Goal: Task Accomplishment & Management: Manage account settings

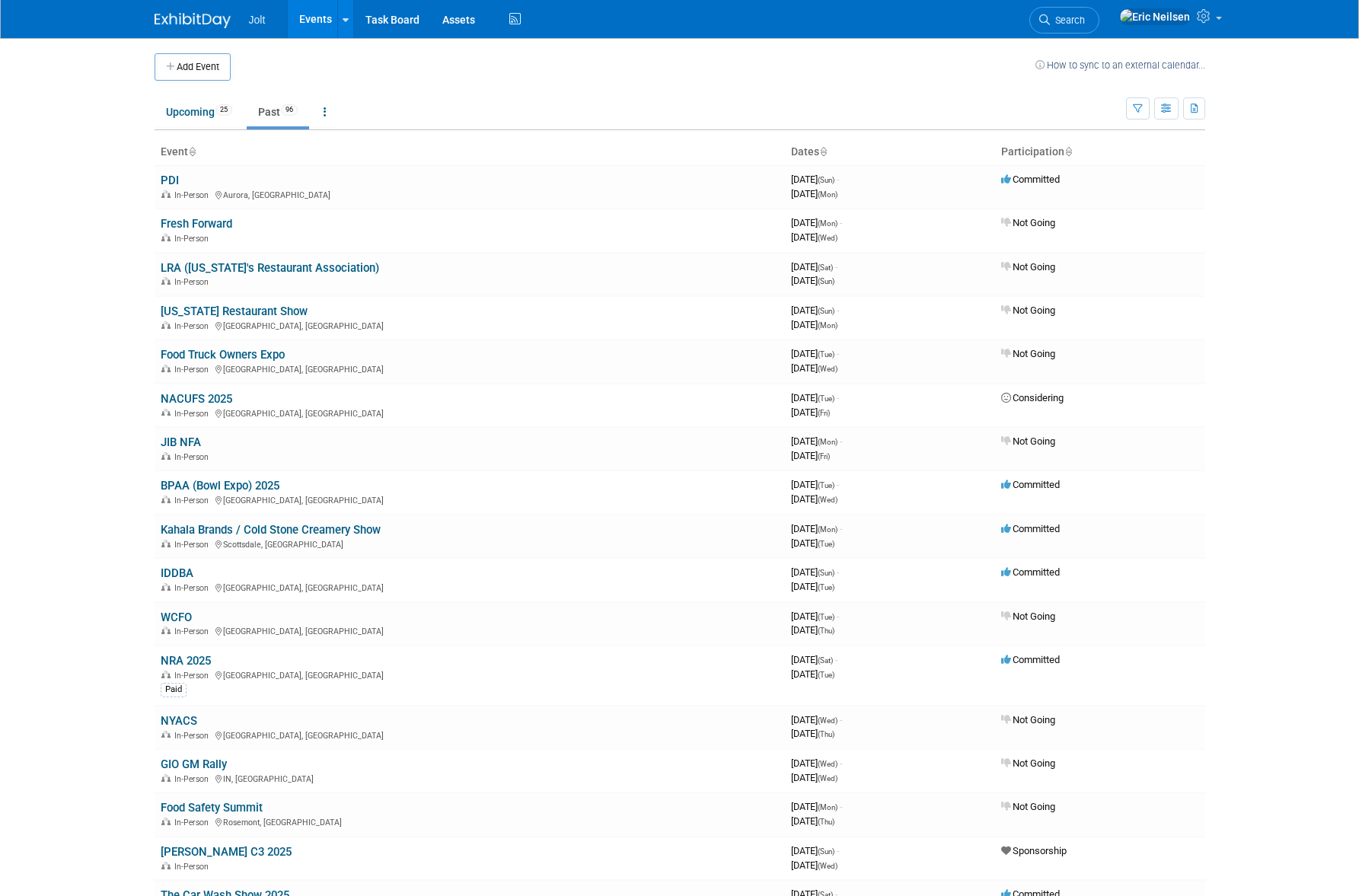
click at [87, 233] on body "Jolt Events Add Event Bulk Upload Events Shareable Event Boards Recently Viewed…" at bounding box center [680, 448] width 1359 height 896
click at [199, 121] on link "Upcoming 25" at bounding box center [199, 112] width 89 height 29
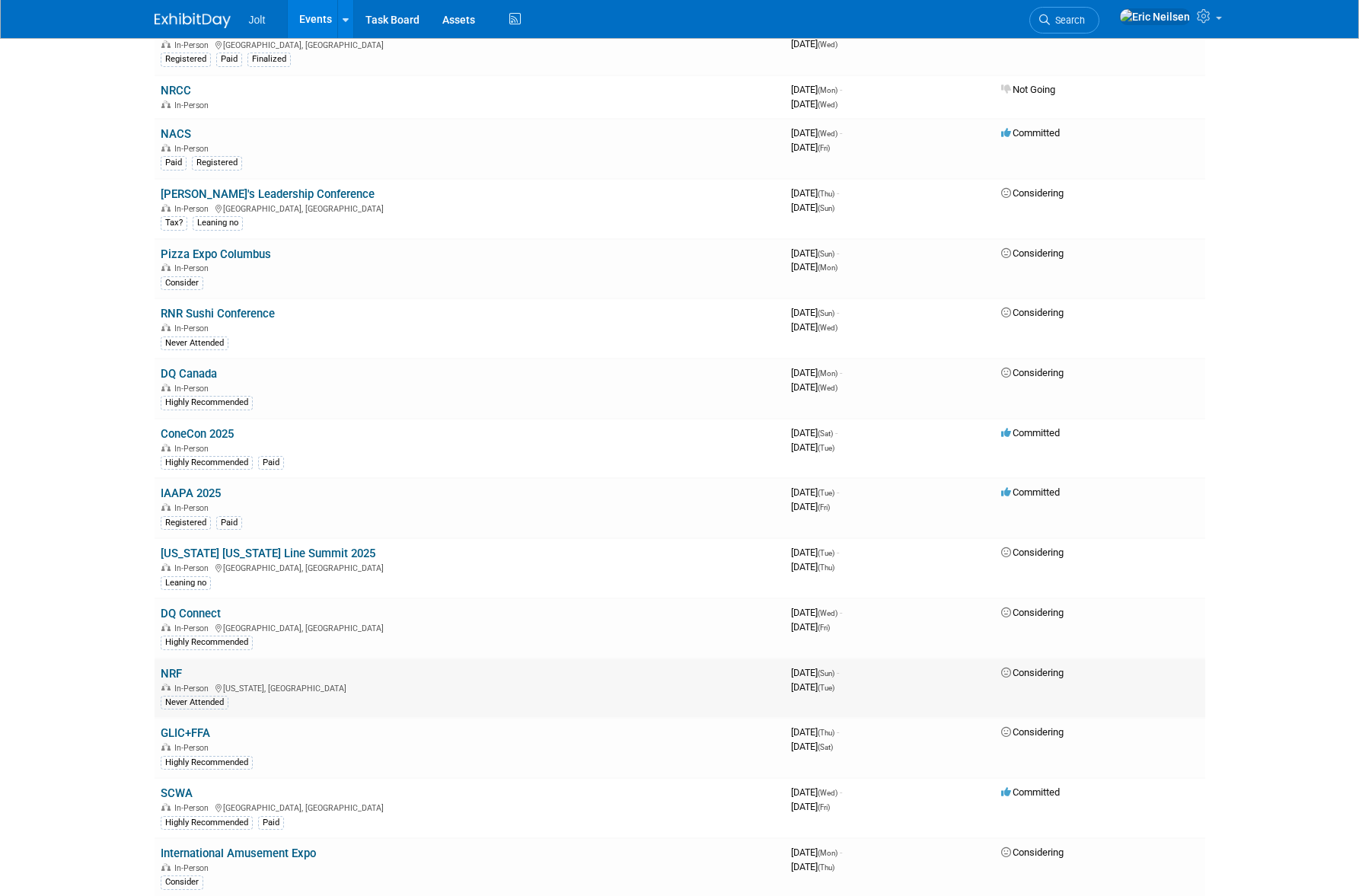
scroll to position [451, 0]
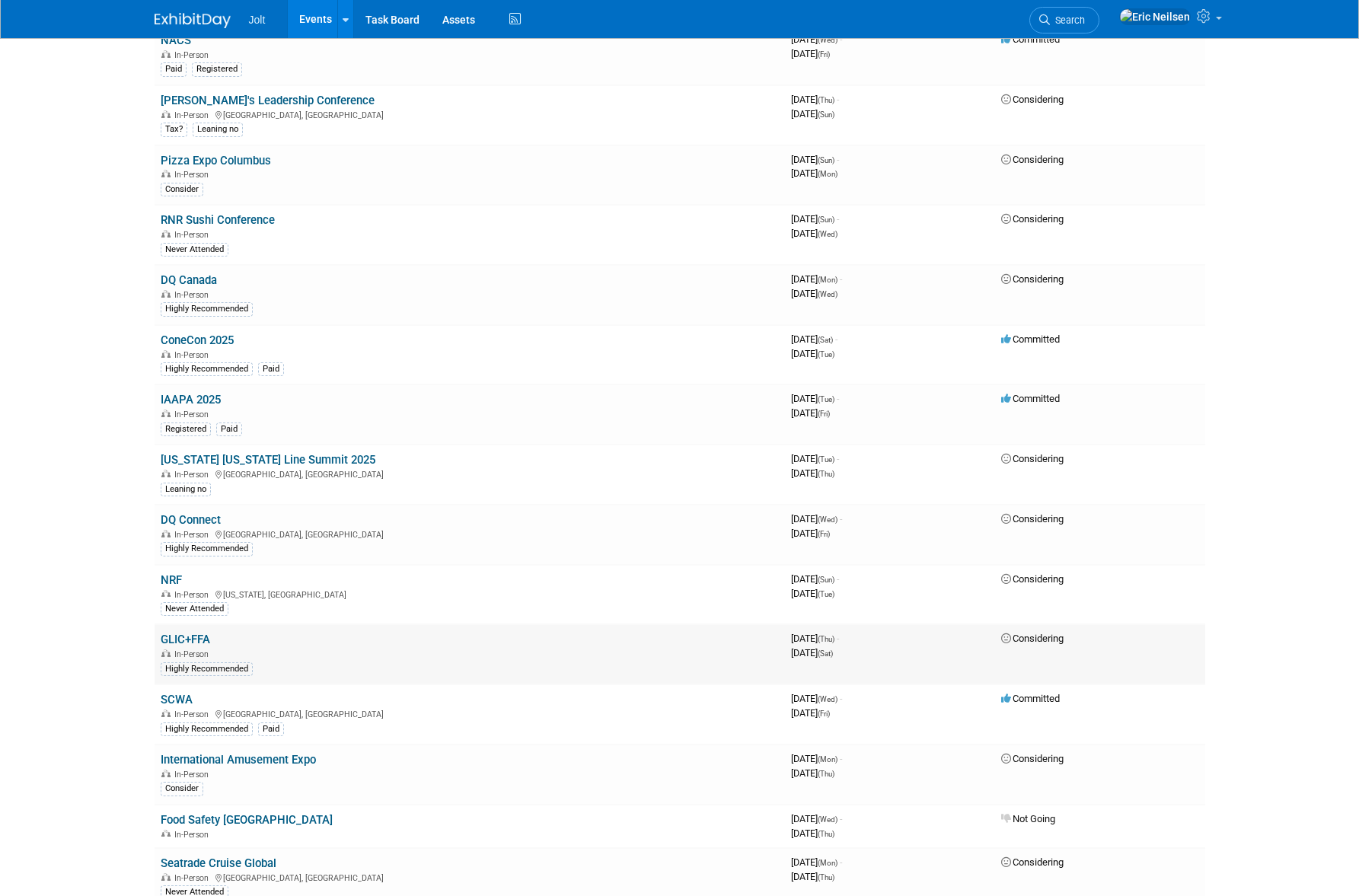
click at [195, 642] on link "GLIC+FFA" at bounding box center [185, 639] width 50 height 14
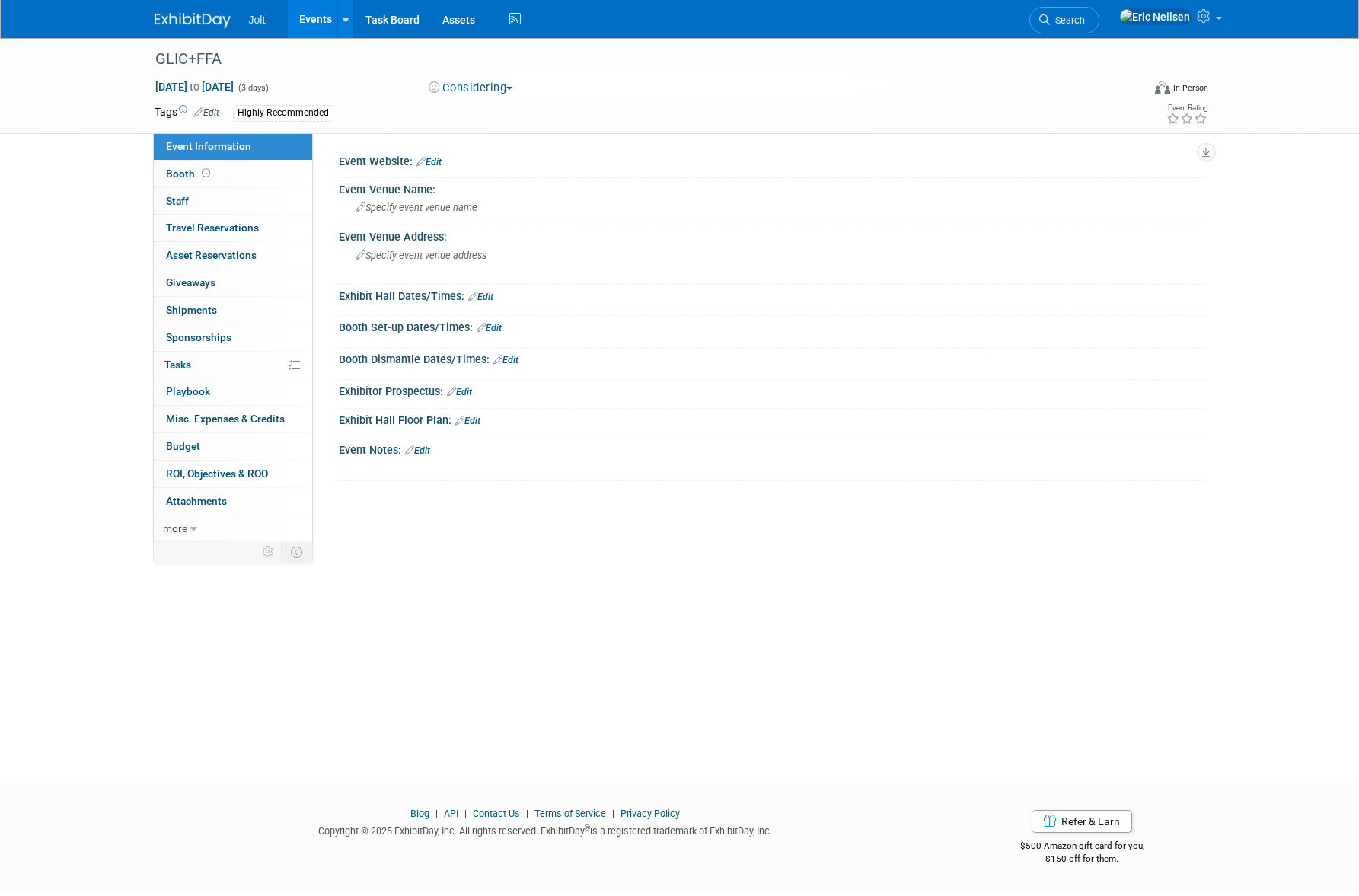
click at [513, 88] on span "button" at bounding box center [509, 88] width 6 height 3
click at [812, 90] on div "Jan 22, 2026 to Jan 24, 2026 (3 days) Jan 22, 2026 to Jan 24, 2026 Considering …" at bounding box center [682, 90] width 1077 height 23
click at [191, 525] on icon at bounding box center [194, 530] width 7 height 11
click at [220, 613] on span "Event Settings" at bounding box center [200, 610] width 69 height 13
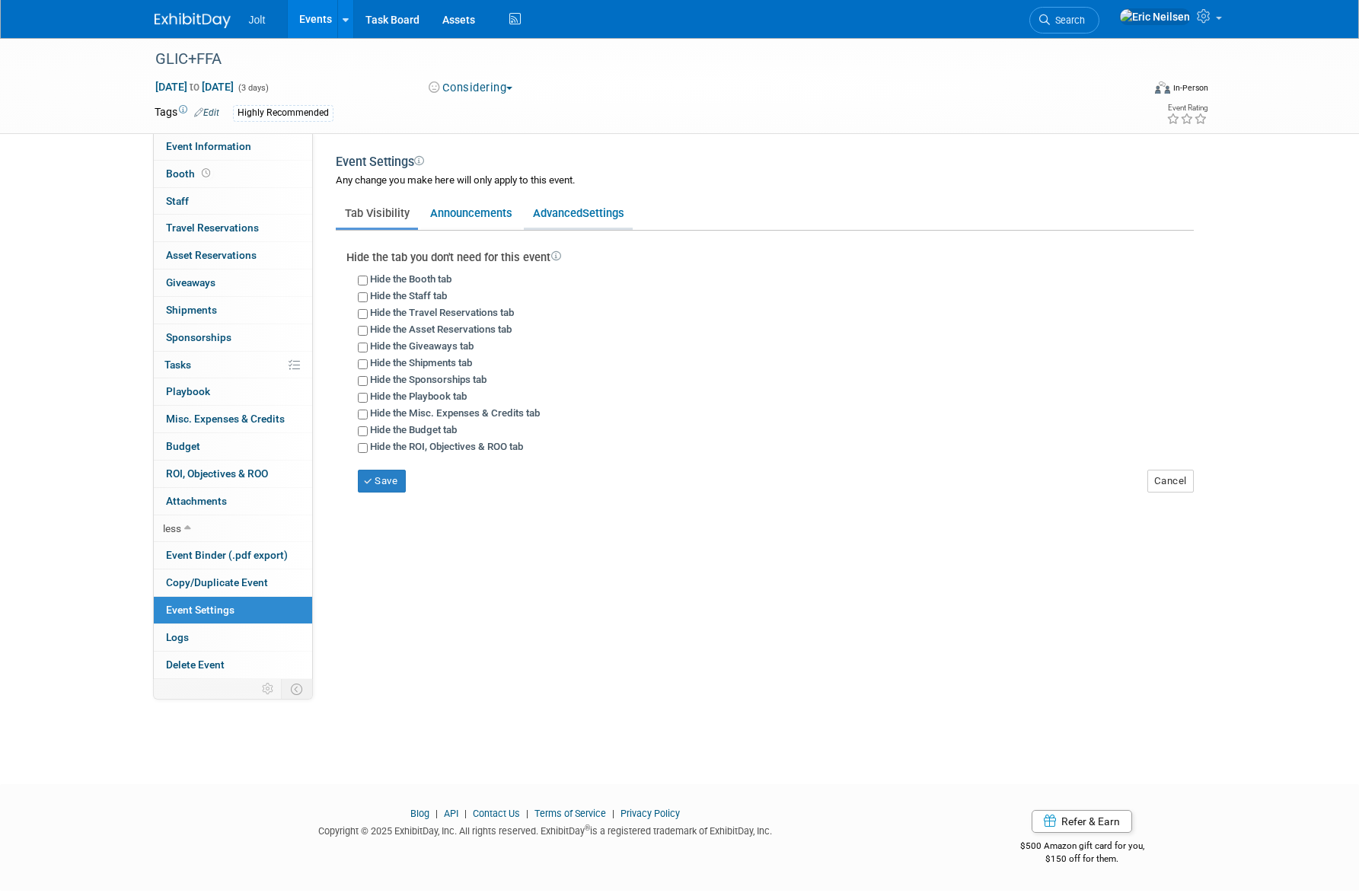
click at [583, 213] on span "Settings" at bounding box center [603, 213] width 42 height 14
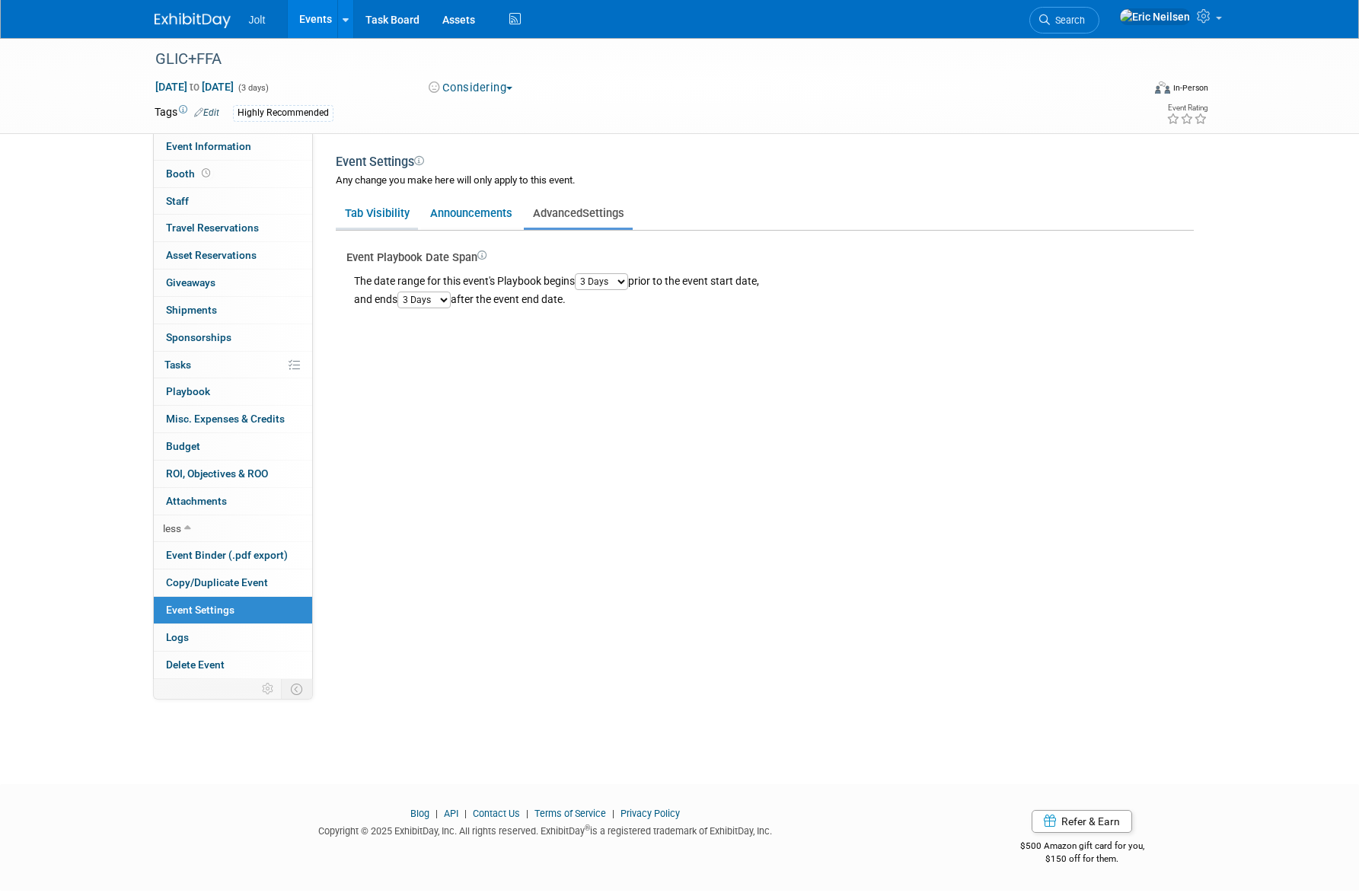
click at [393, 215] on link "Tab Visibility" at bounding box center [376, 213] width 82 height 29
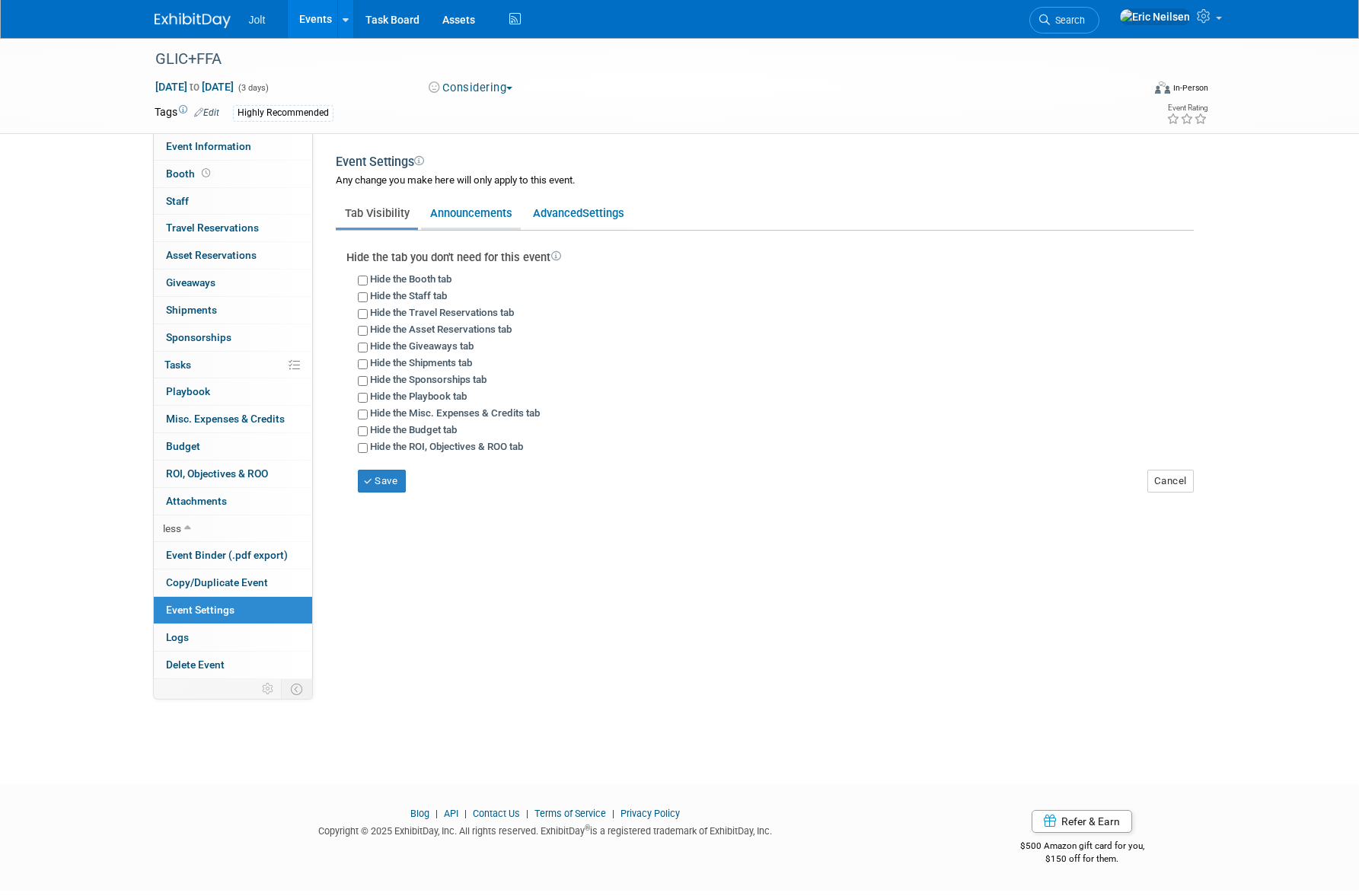
click at [487, 217] on link "Announcements" at bounding box center [471, 213] width 100 height 29
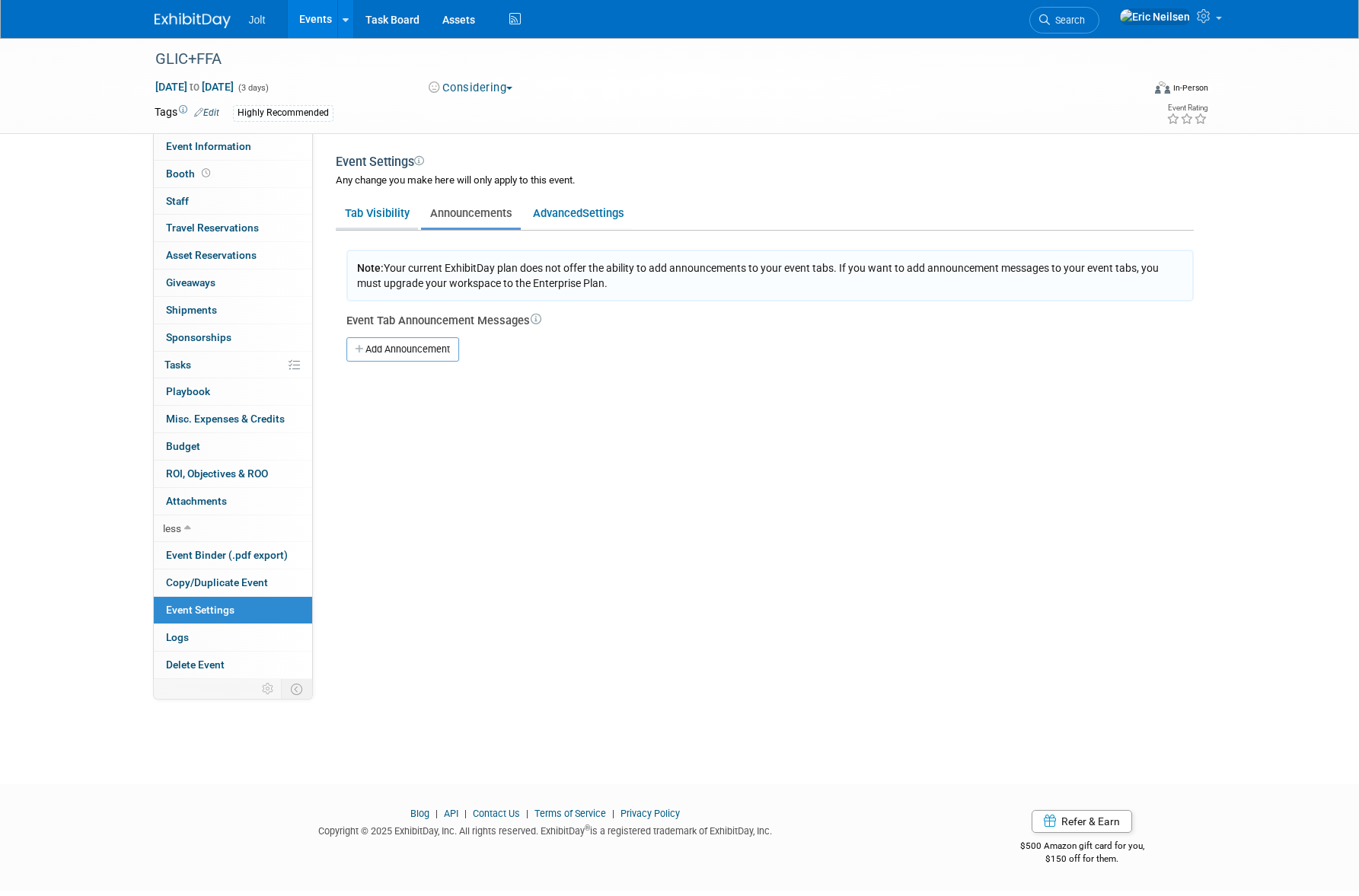
click at [390, 215] on link "Tab Visibility" at bounding box center [376, 213] width 82 height 29
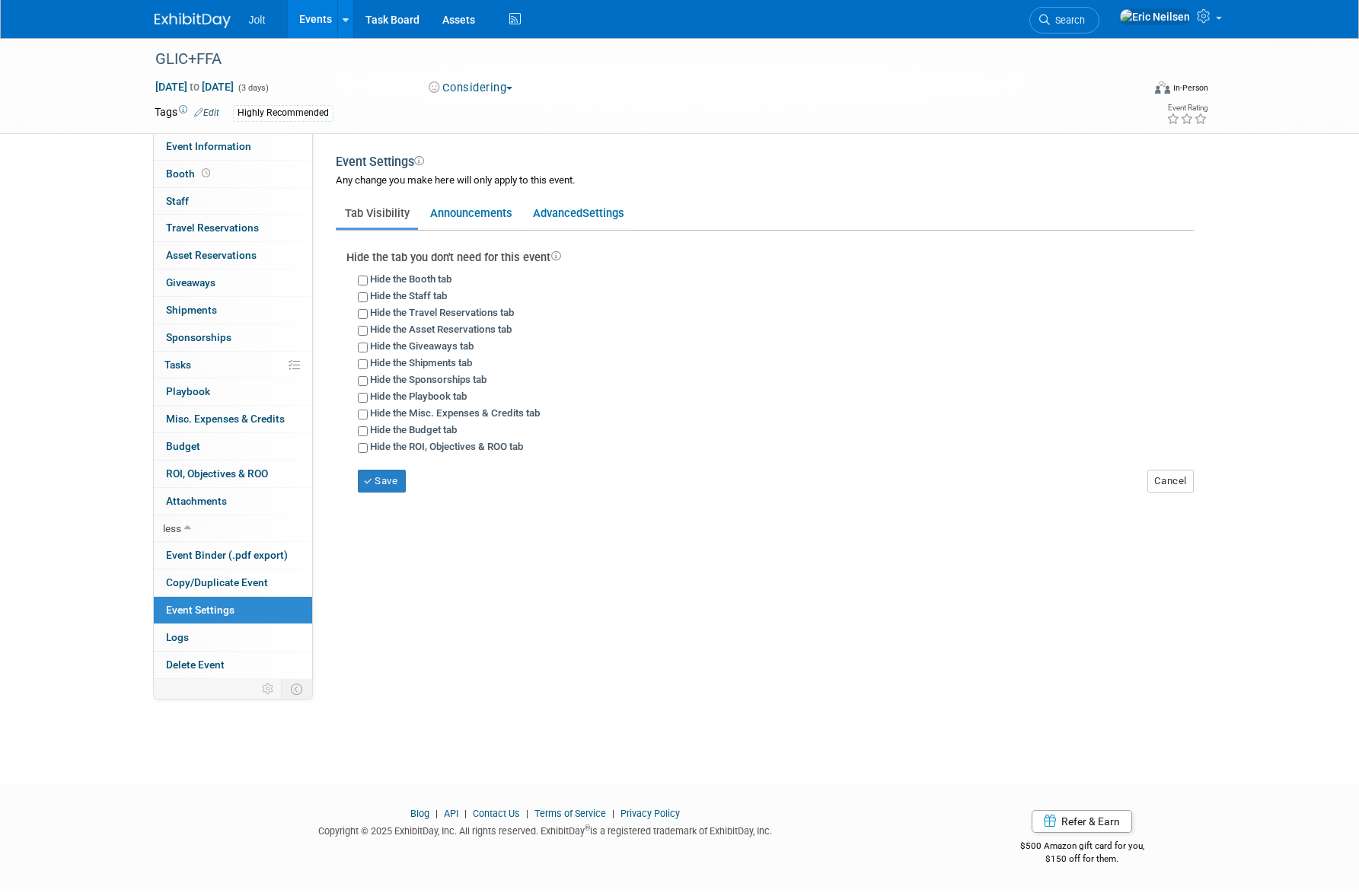
click at [514, 86] on button "Considering" at bounding box center [470, 88] width 95 height 16
click at [923, 88] on div "Jan 22, 2026 to Jan 24, 2026 (3 days) Jan 22, 2026 to Jan 24, 2026 Considering …" at bounding box center [682, 90] width 1077 height 23
click at [263, 23] on span "Jolt" at bounding box center [257, 20] width 17 height 13
click at [194, 13] on img at bounding box center [192, 20] width 76 height 15
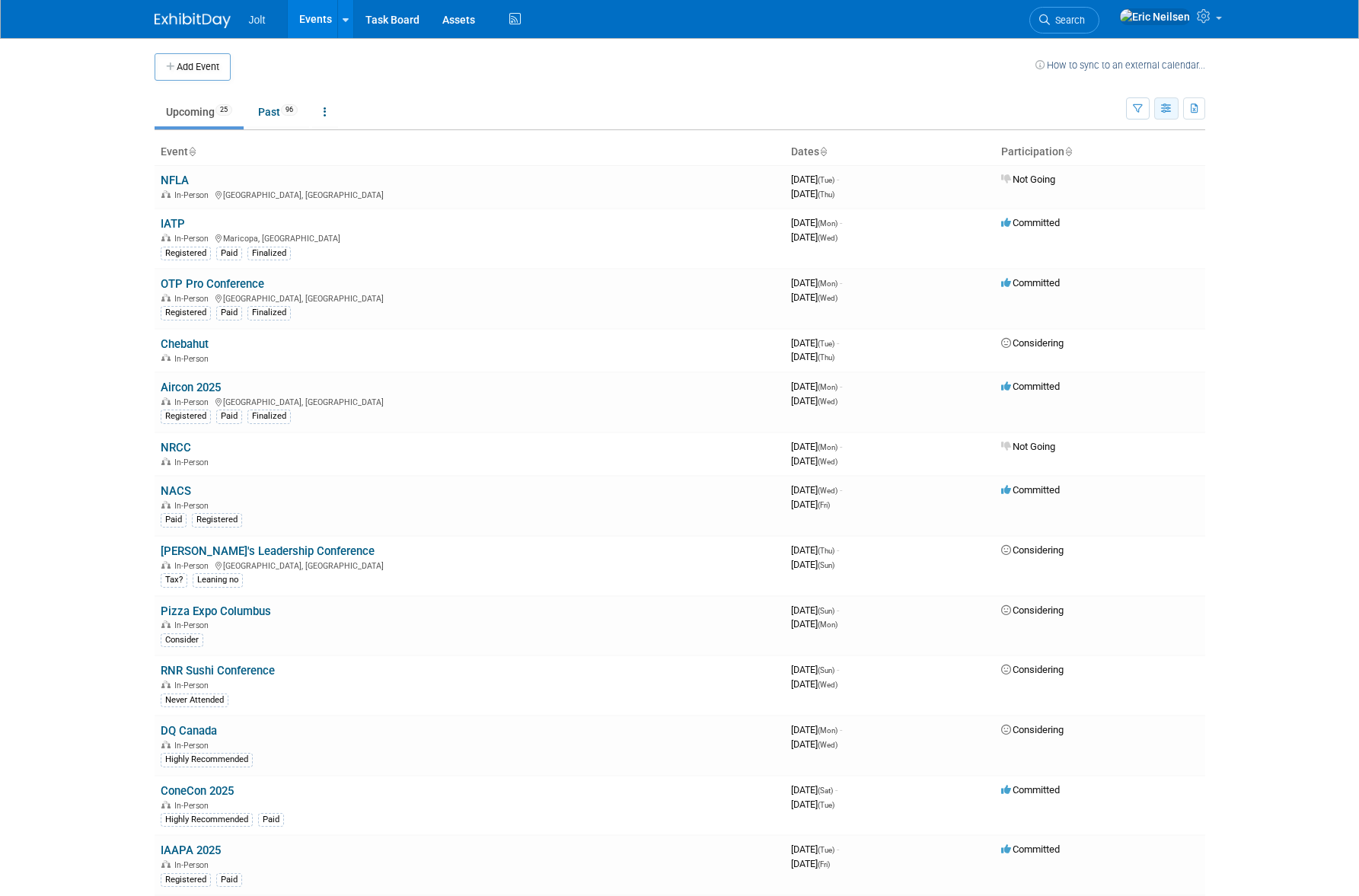
click at [1168, 111] on icon "button" at bounding box center [1167, 109] width 12 height 10
click at [1142, 108] on button "button" at bounding box center [1138, 108] width 23 height 22
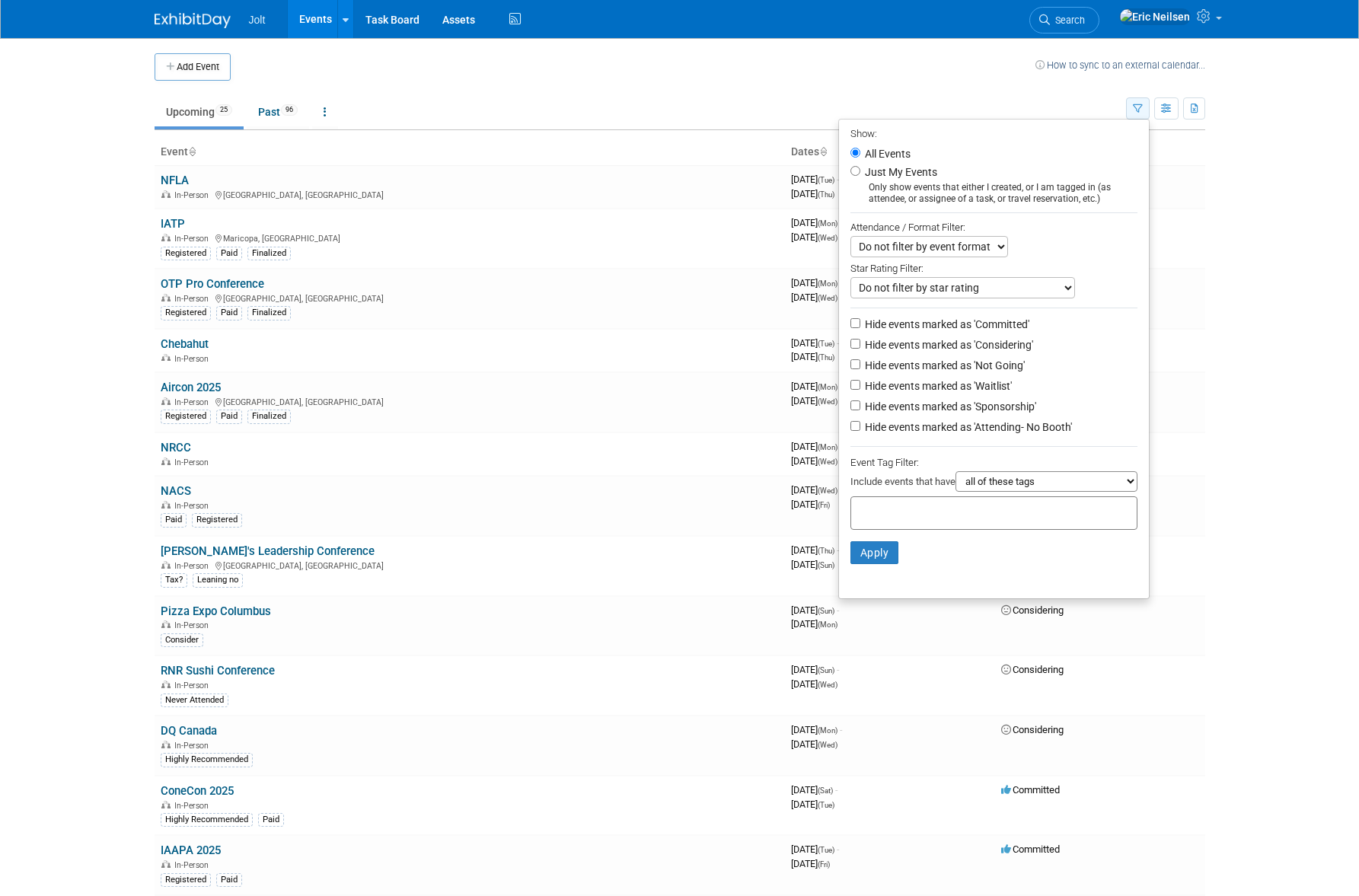
click at [1142, 108] on button "button" at bounding box center [1138, 108] width 23 height 22
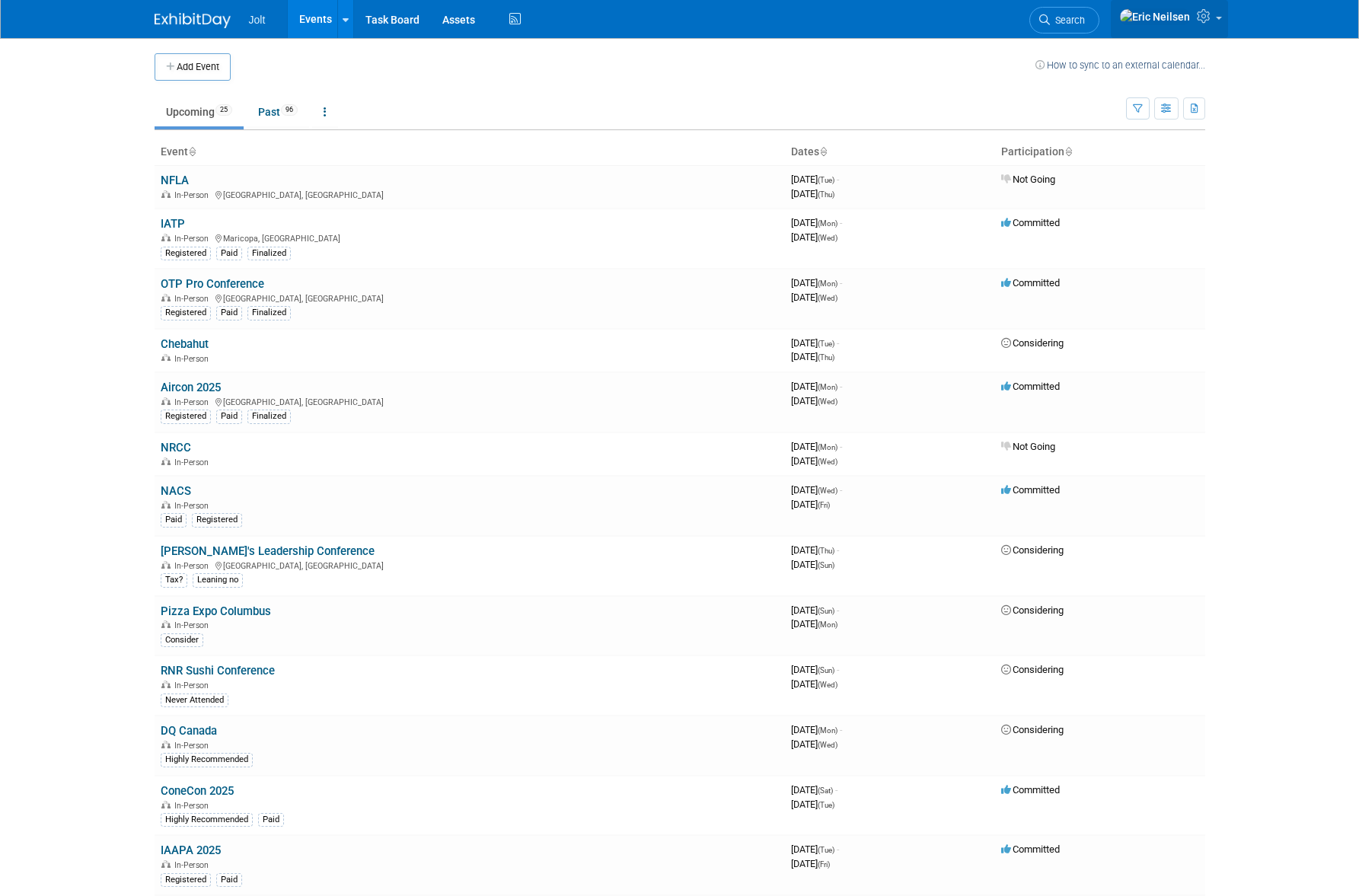
click at [1206, 23] on icon at bounding box center [1205, 15] width 17 height 14
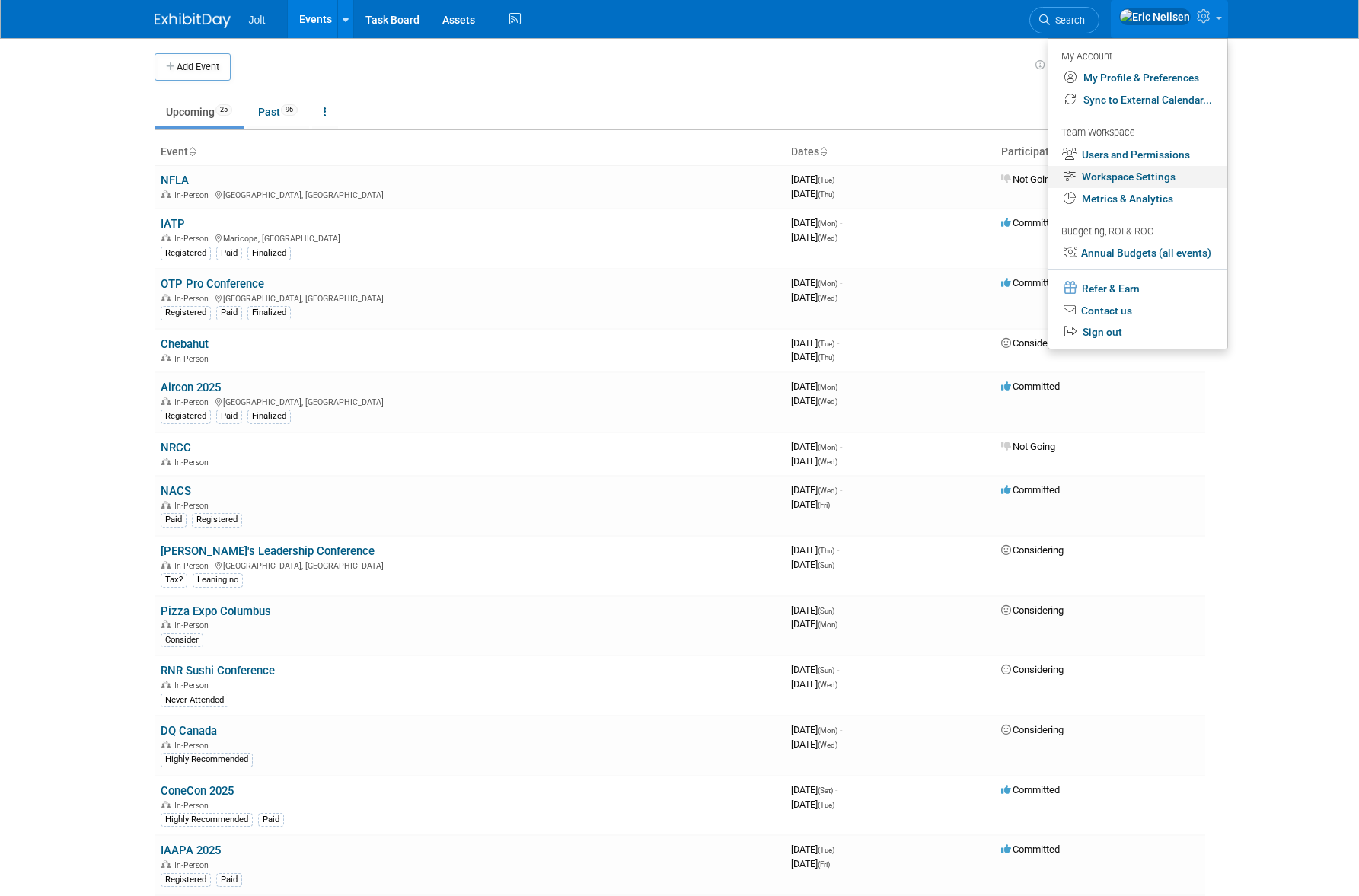
click at [1152, 177] on link "Workspace Settings" at bounding box center [1138, 177] width 179 height 22
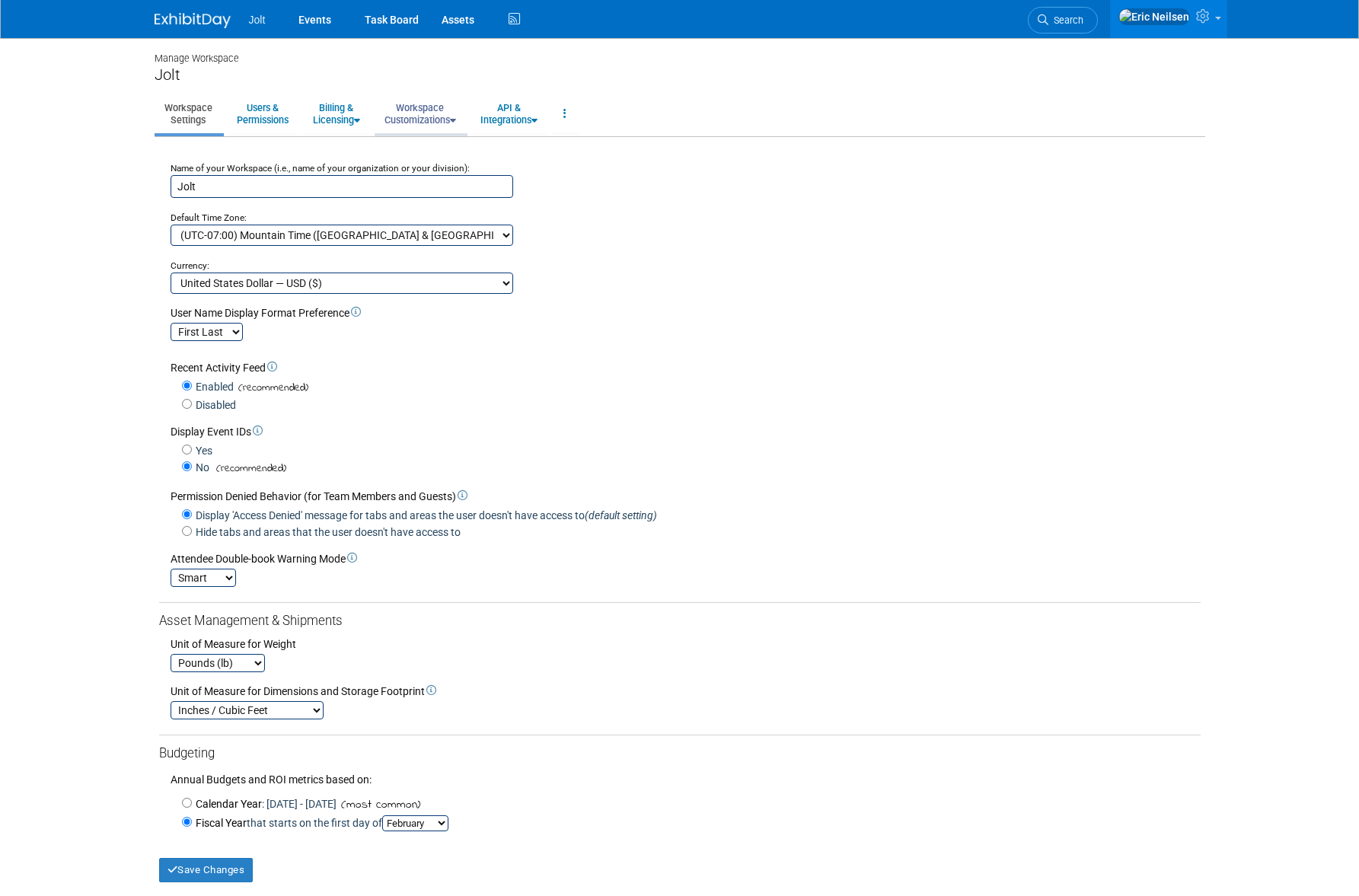
click at [464, 123] on link "Workspace Customizations" at bounding box center [420, 113] width 91 height 37
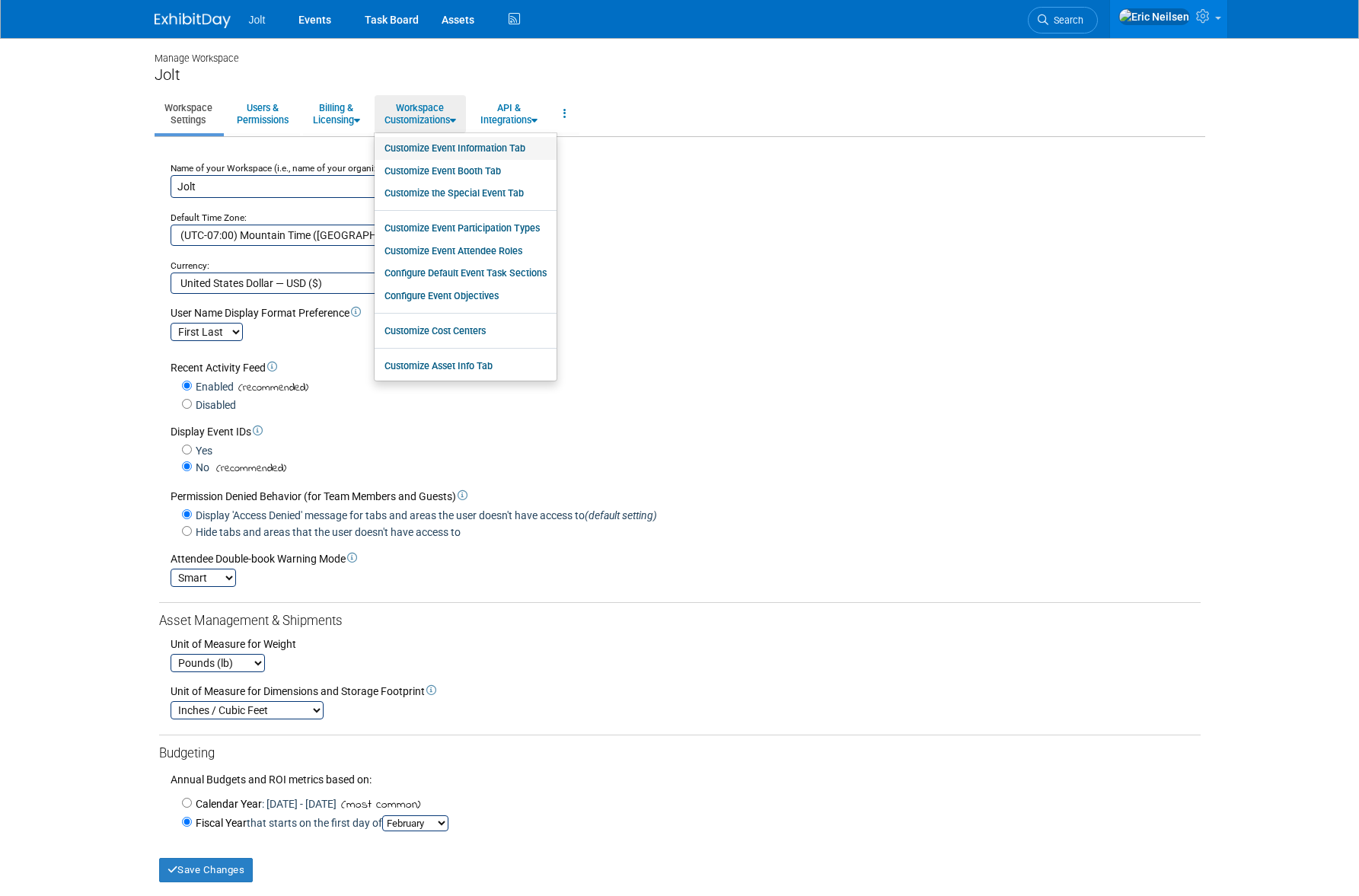
click at [471, 147] on link "Customize Event Information Tab" at bounding box center [466, 148] width 182 height 23
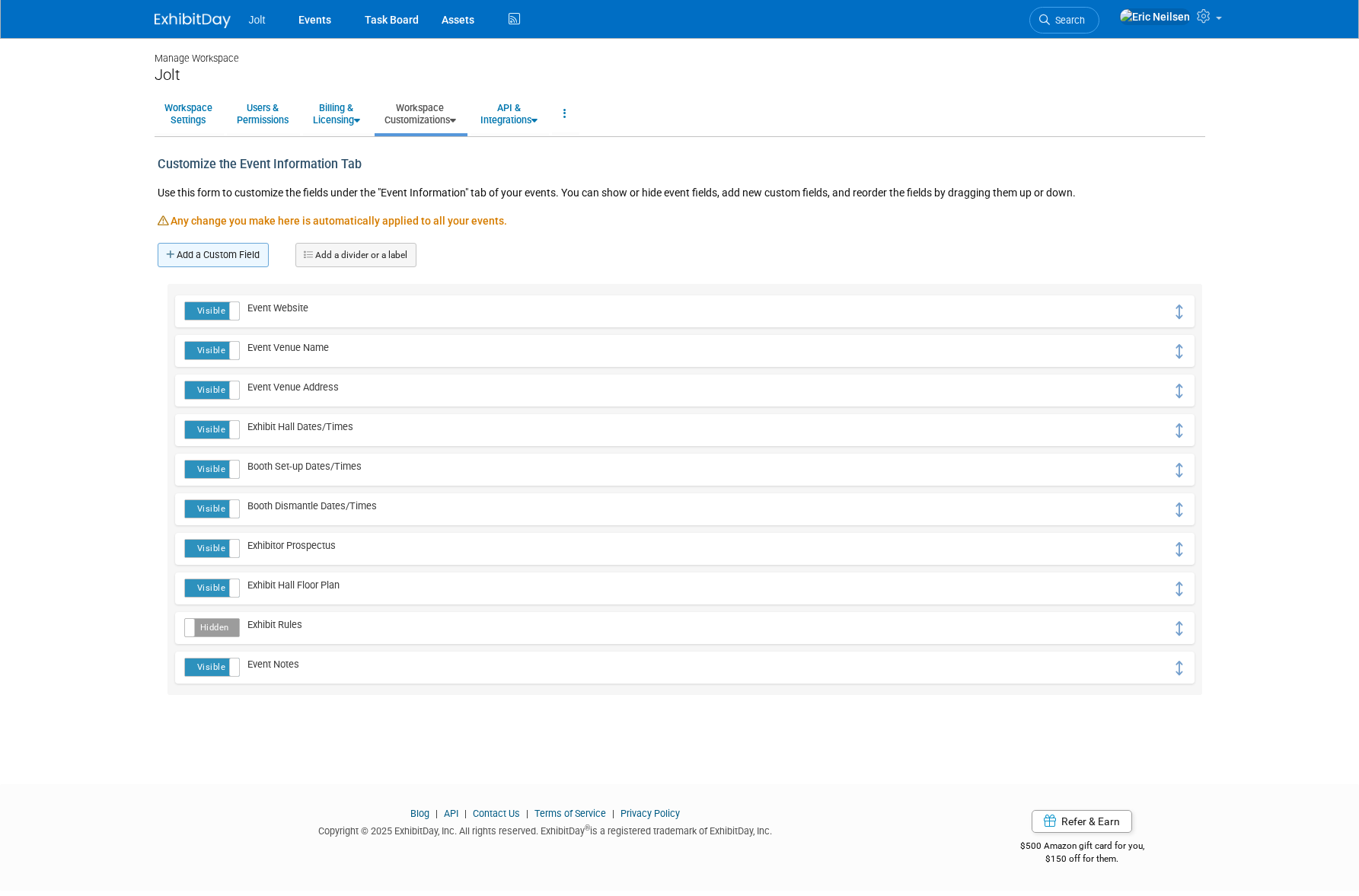
click at [236, 251] on link "Add a Custom Field" at bounding box center [213, 254] width 111 height 24
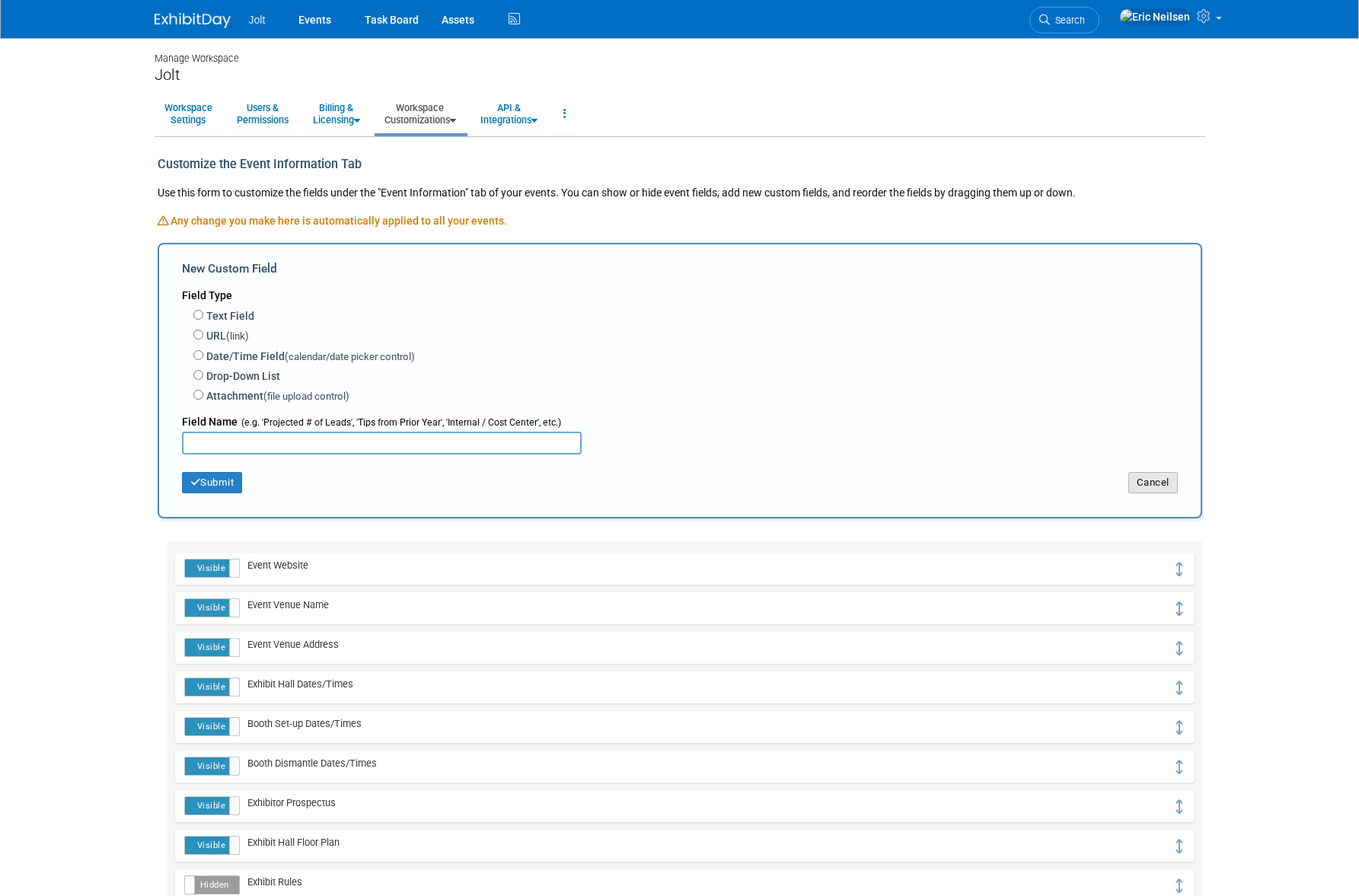
click at [1144, 478] on button "Cancel" at bounding box center [1152, 483] width 50 height 22
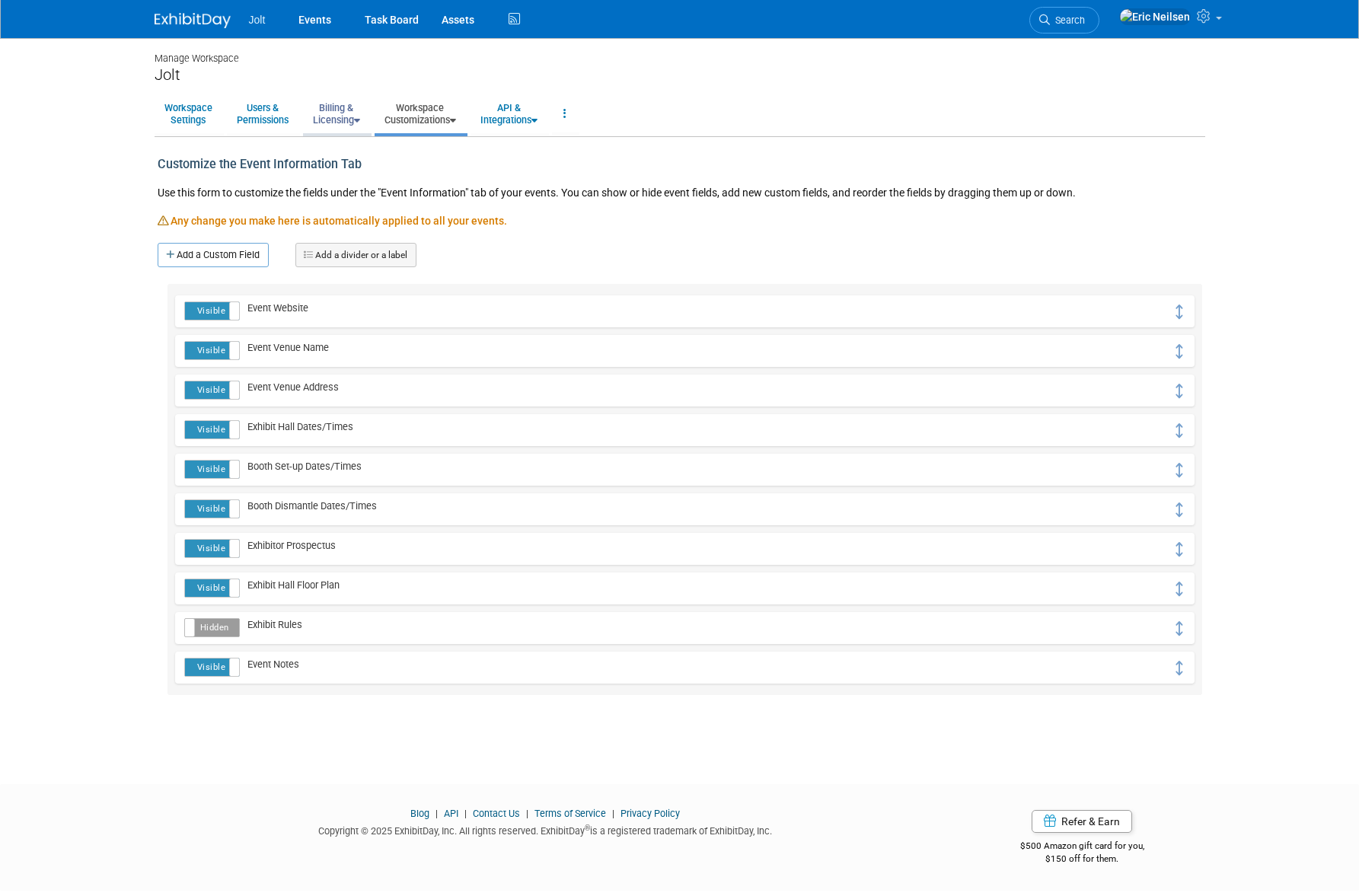
click at [343, 117] on link "Billing & Licensing" at bounding box center [337, 113] width 67 height 37
click at [274, 122] on link "Users & Permissions" at bounding box center [262, 113] width 71 height 37
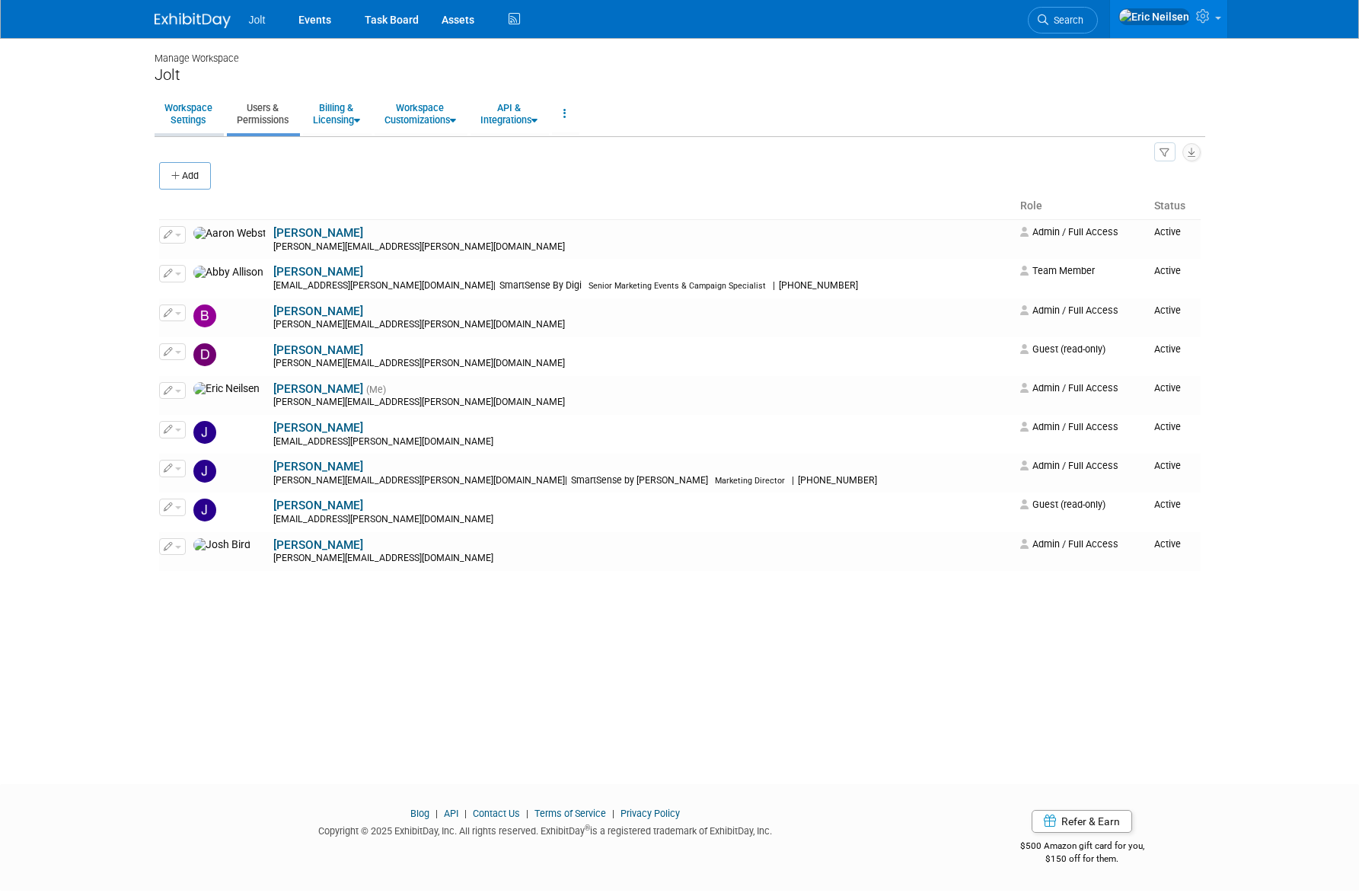
click at [185, 111] on link "Workspace Settings" at bounding box center [188, 113] width 68 height 37
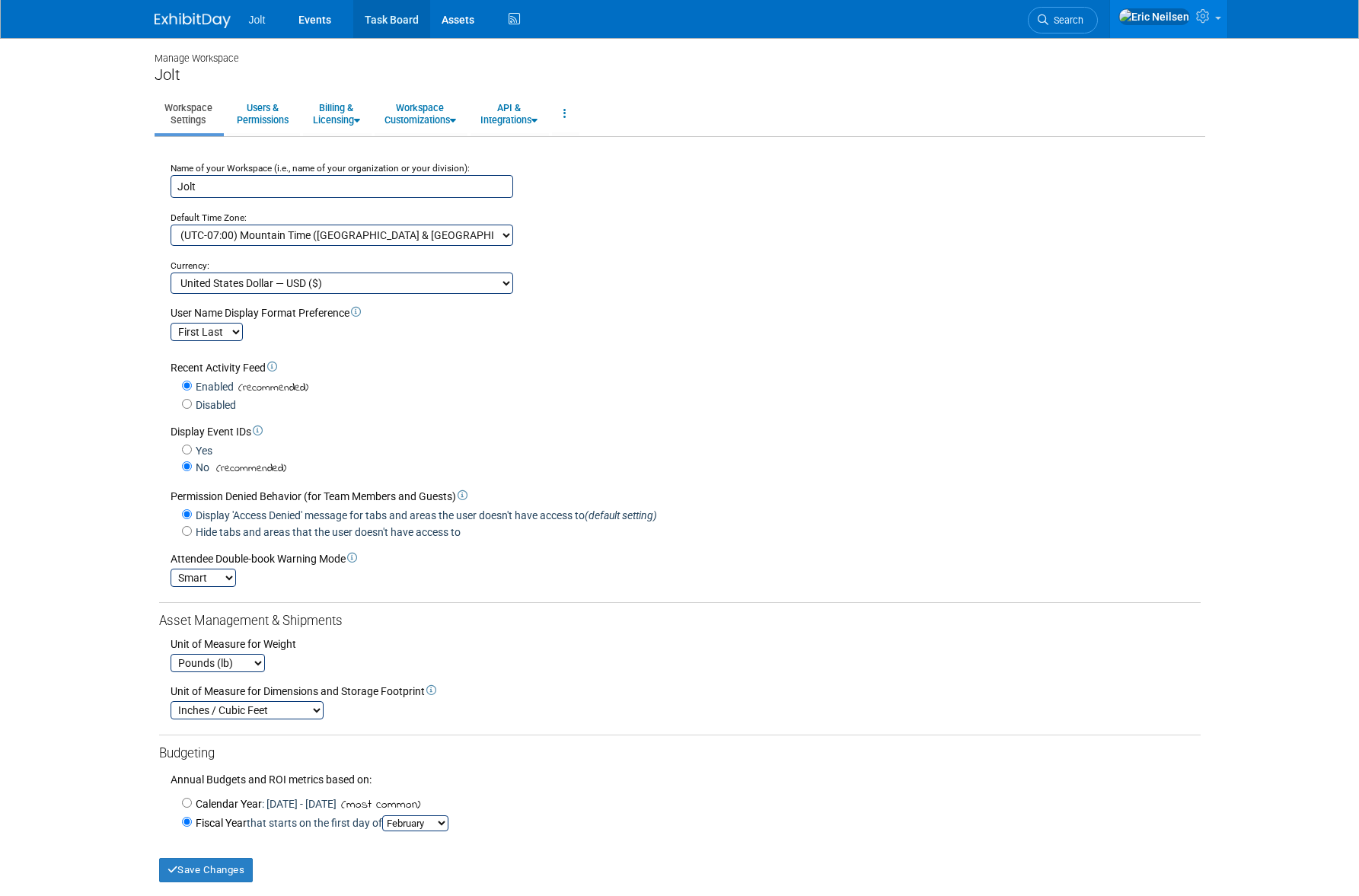
click at [393, 19] on link "Task Board" at bounding box center [392, 19] width 77 height 38
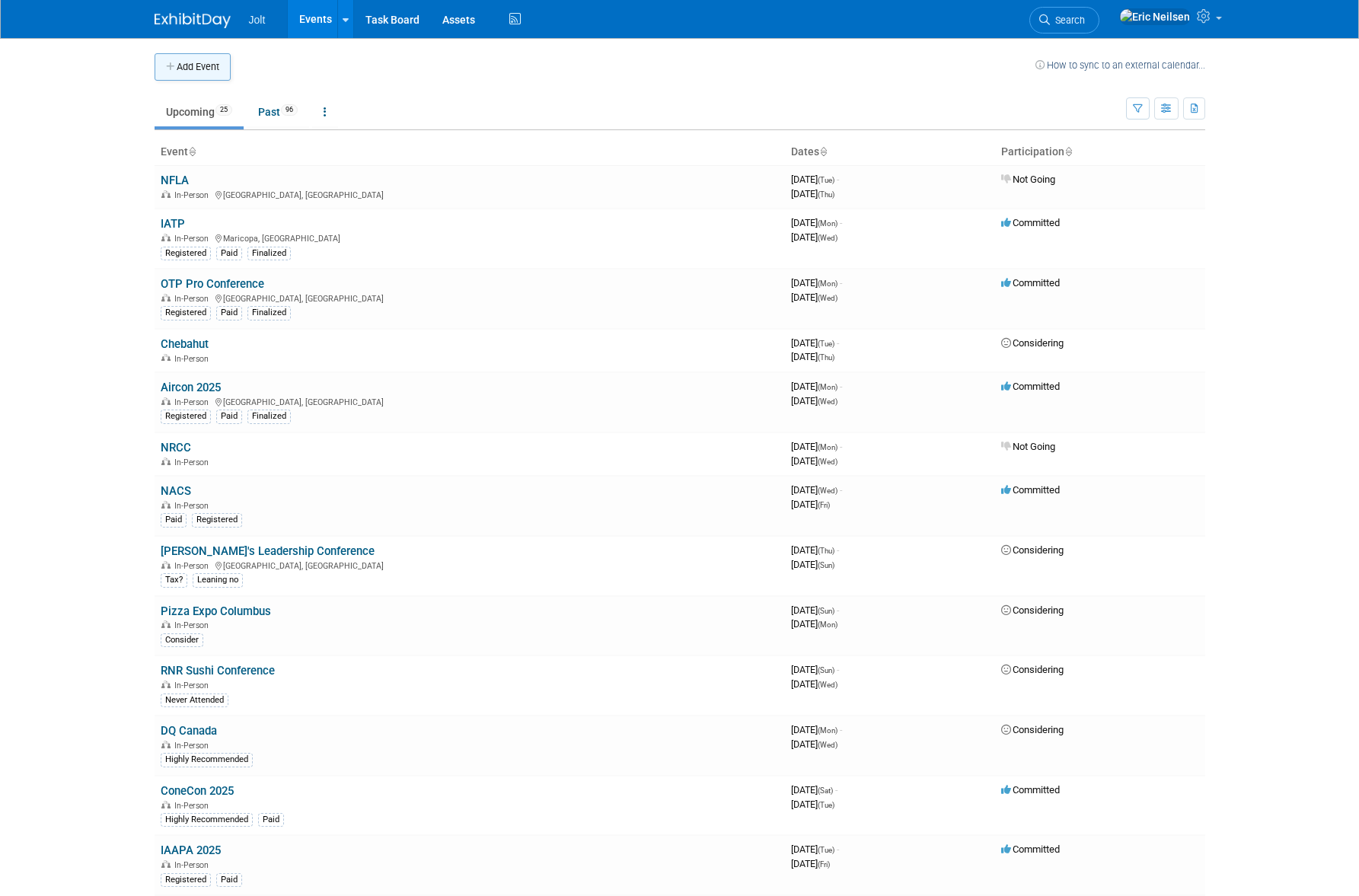
click at [217, 71] on button "Add Event" at bounding box center [192, 67] width 76 height 27
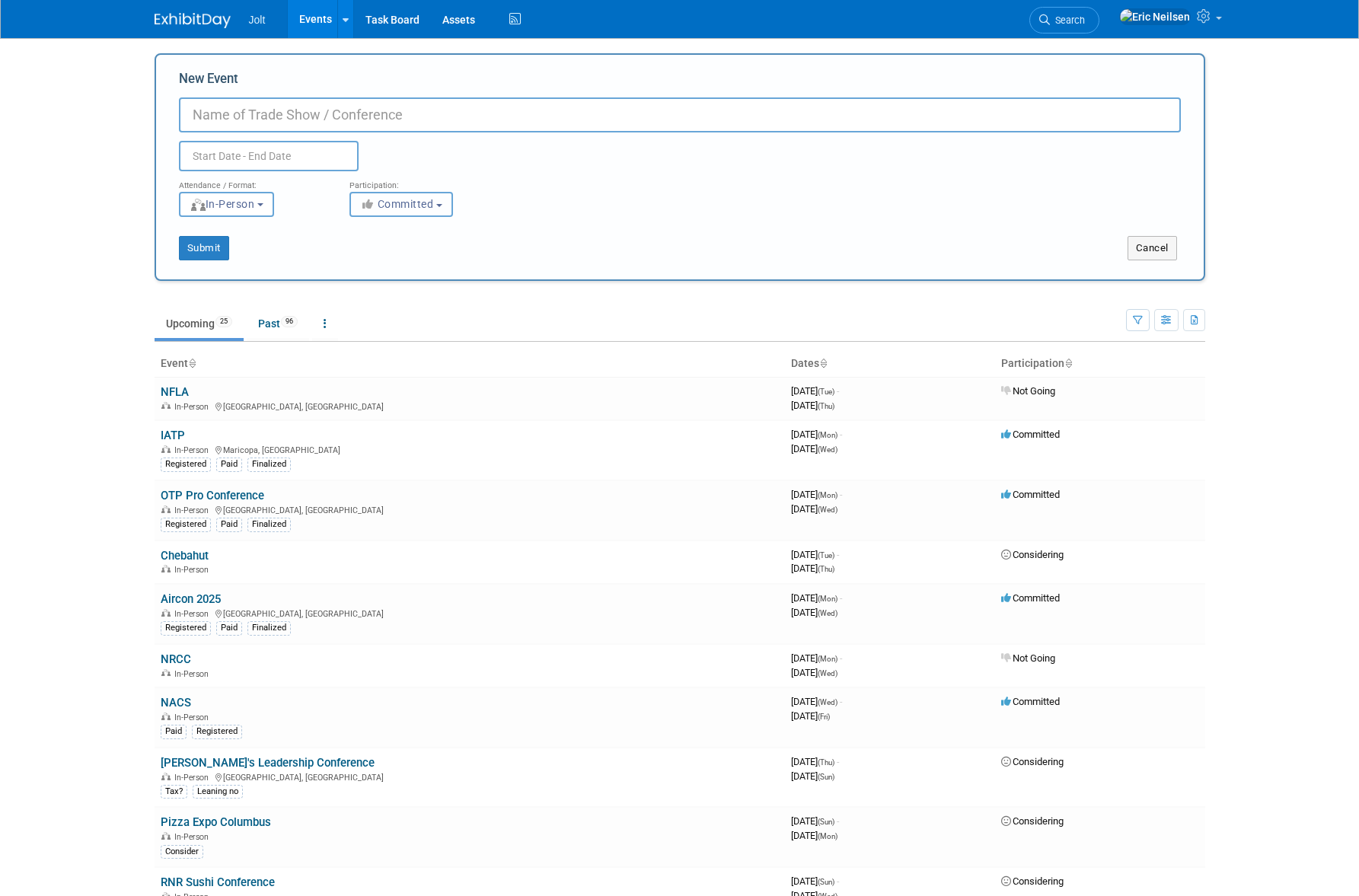
click at [406, 204] on span "Committed" at bounding box center [397, 204] width 74 height 13
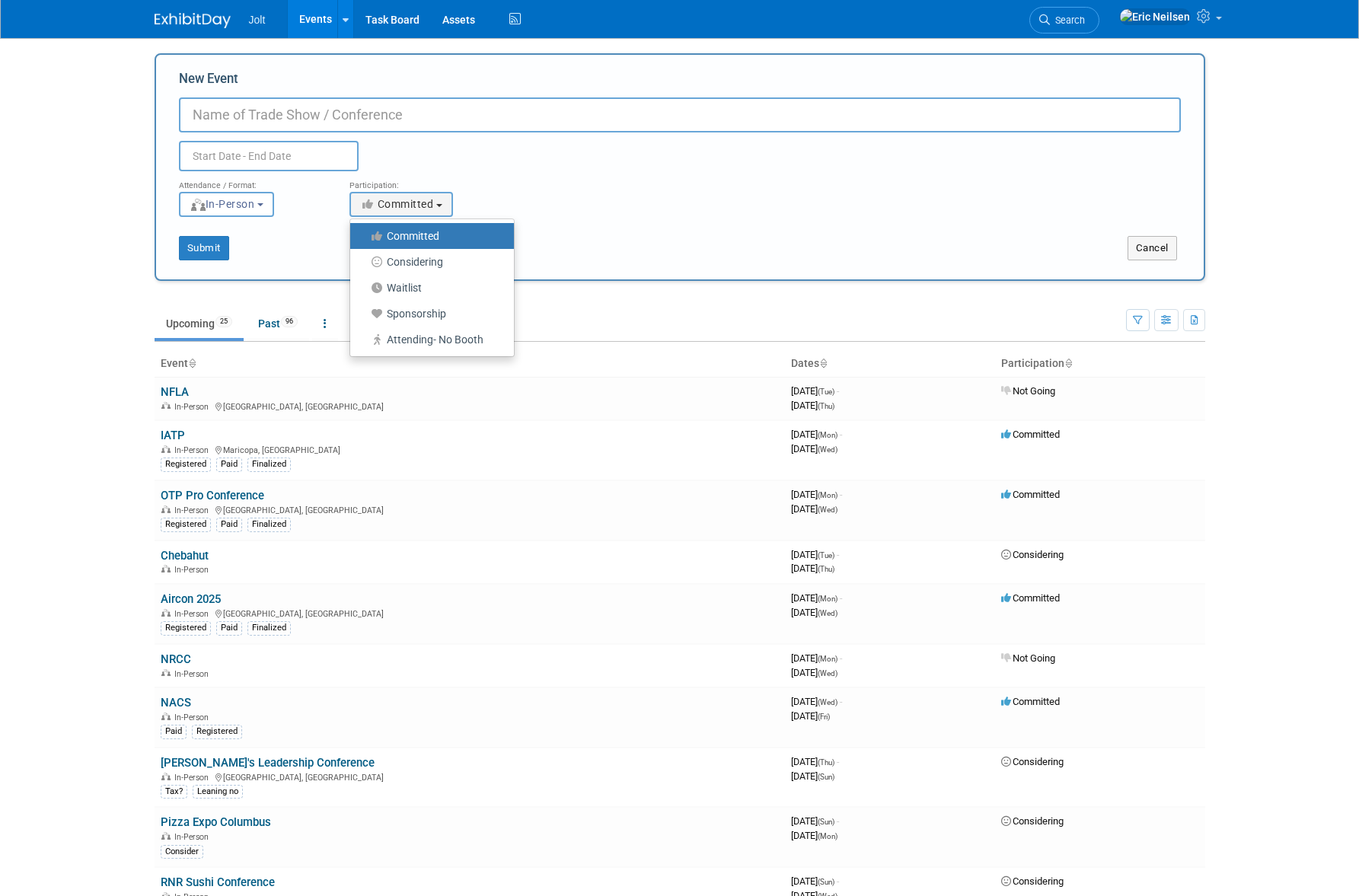
click at [744, 183] on div "Attendance / Format: <img src="https://www.exhibitday.com/Images/Format-InPerso…" at bounding box center [680, 194] width 1025 height 46
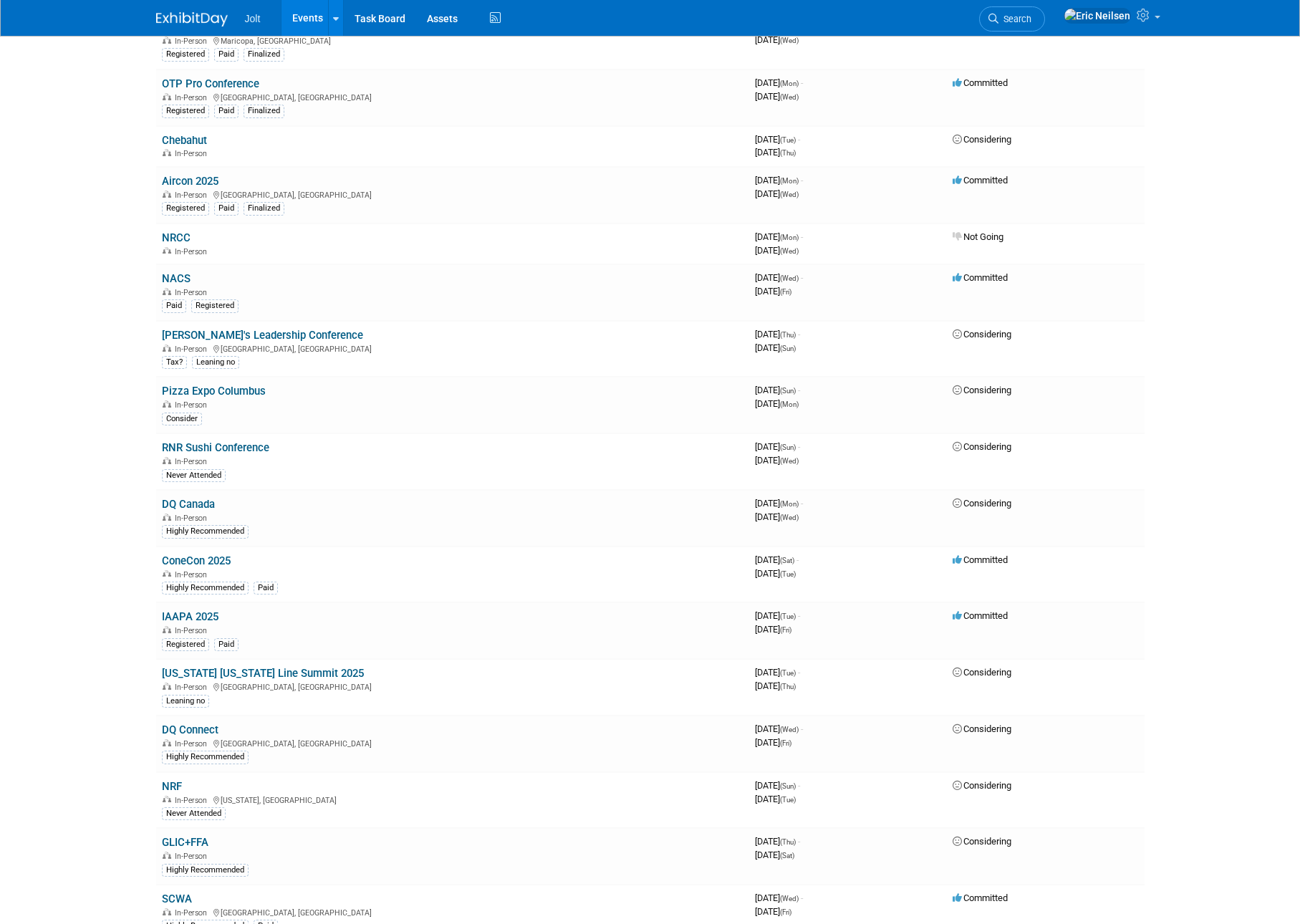
scroll to position [506, 0]
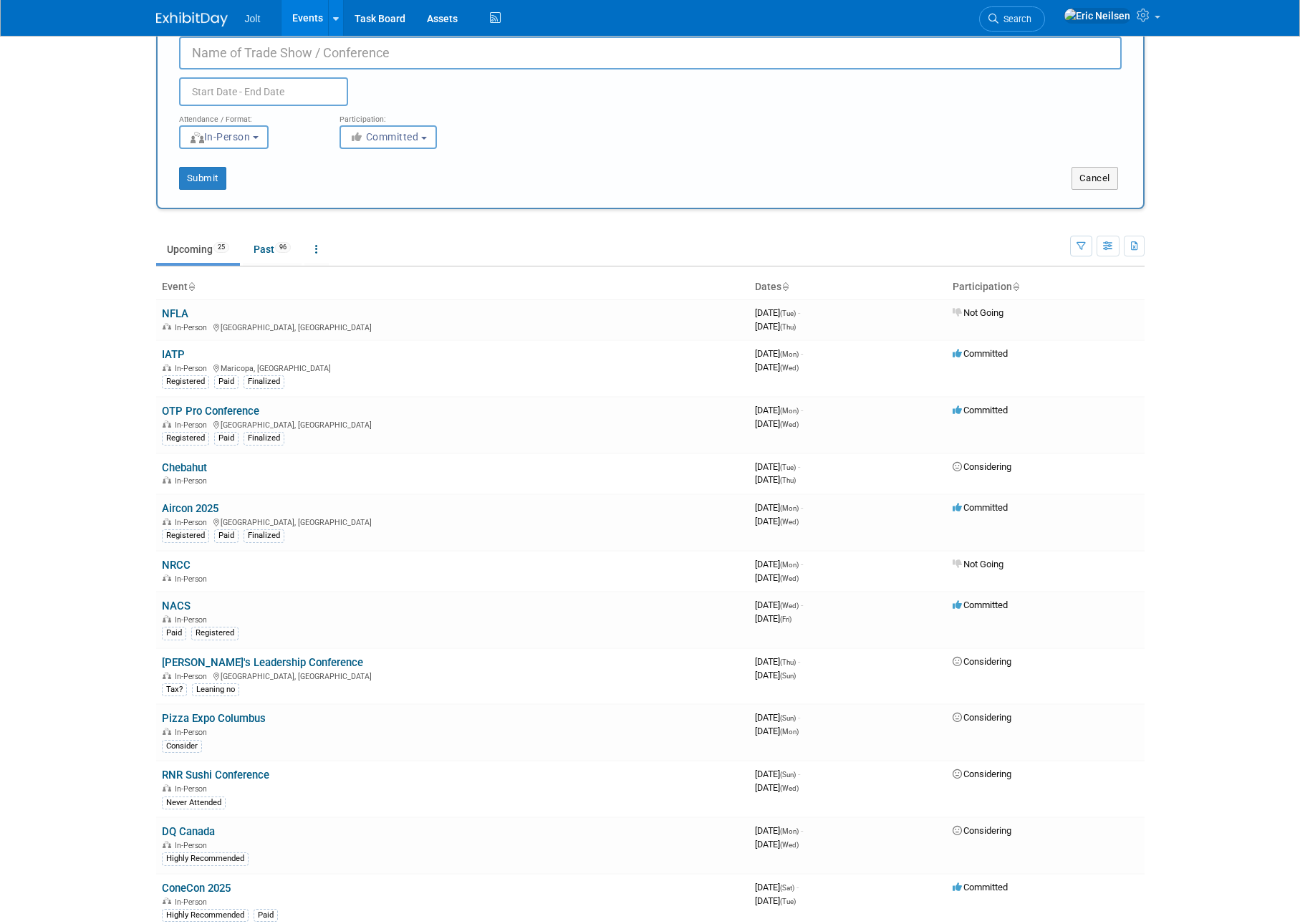
scroll to position [0, 0]
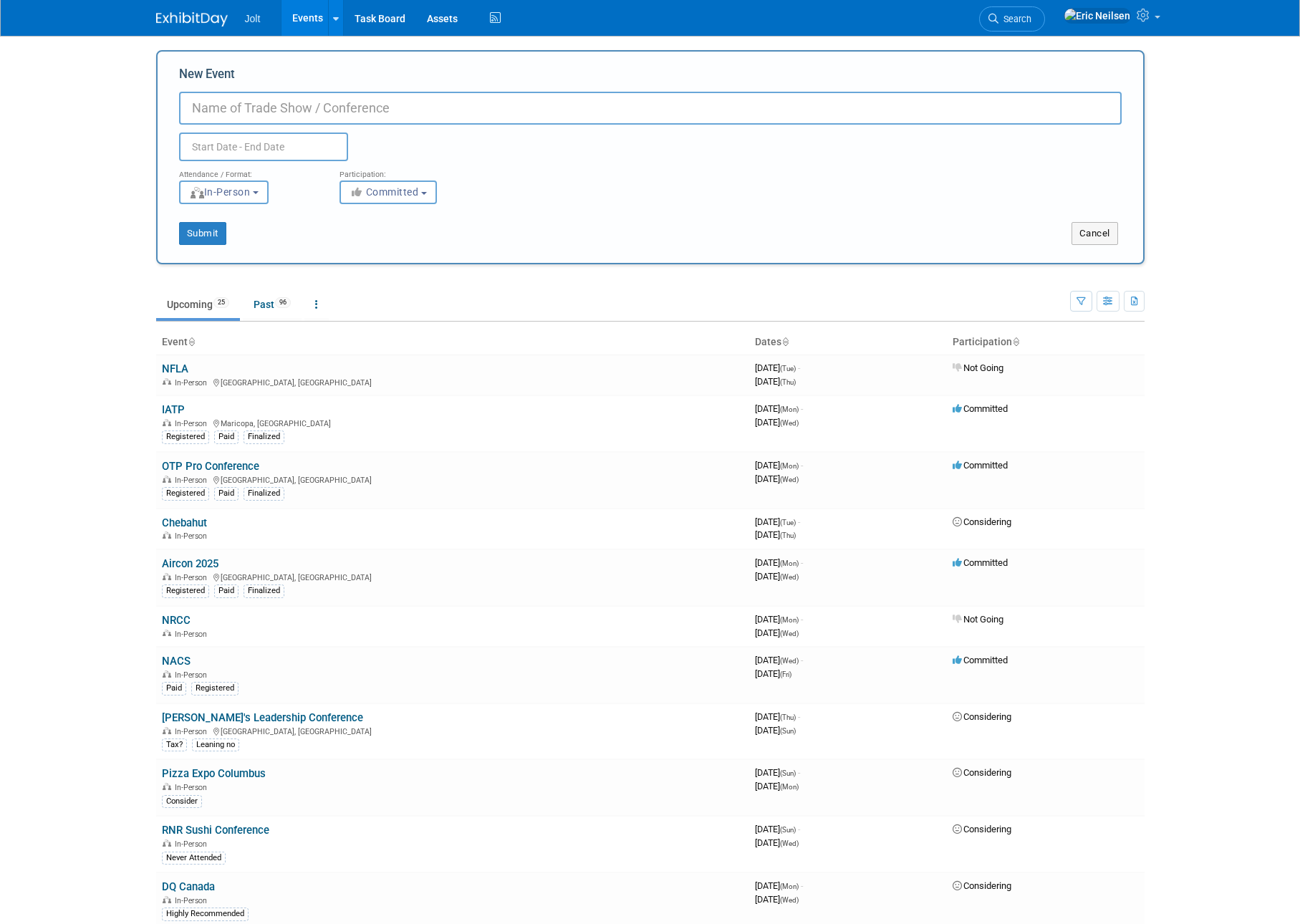
click at [94, 425] on body "Jolt Events Add Event Bulk Upload Events Shareable Event Boards Recently Viewed…" at bounding box center [650, 462] width 1300 height 924
click at [1106, 235] on button "Cancel" at bounding box center [1095, 234] width 47 height 23
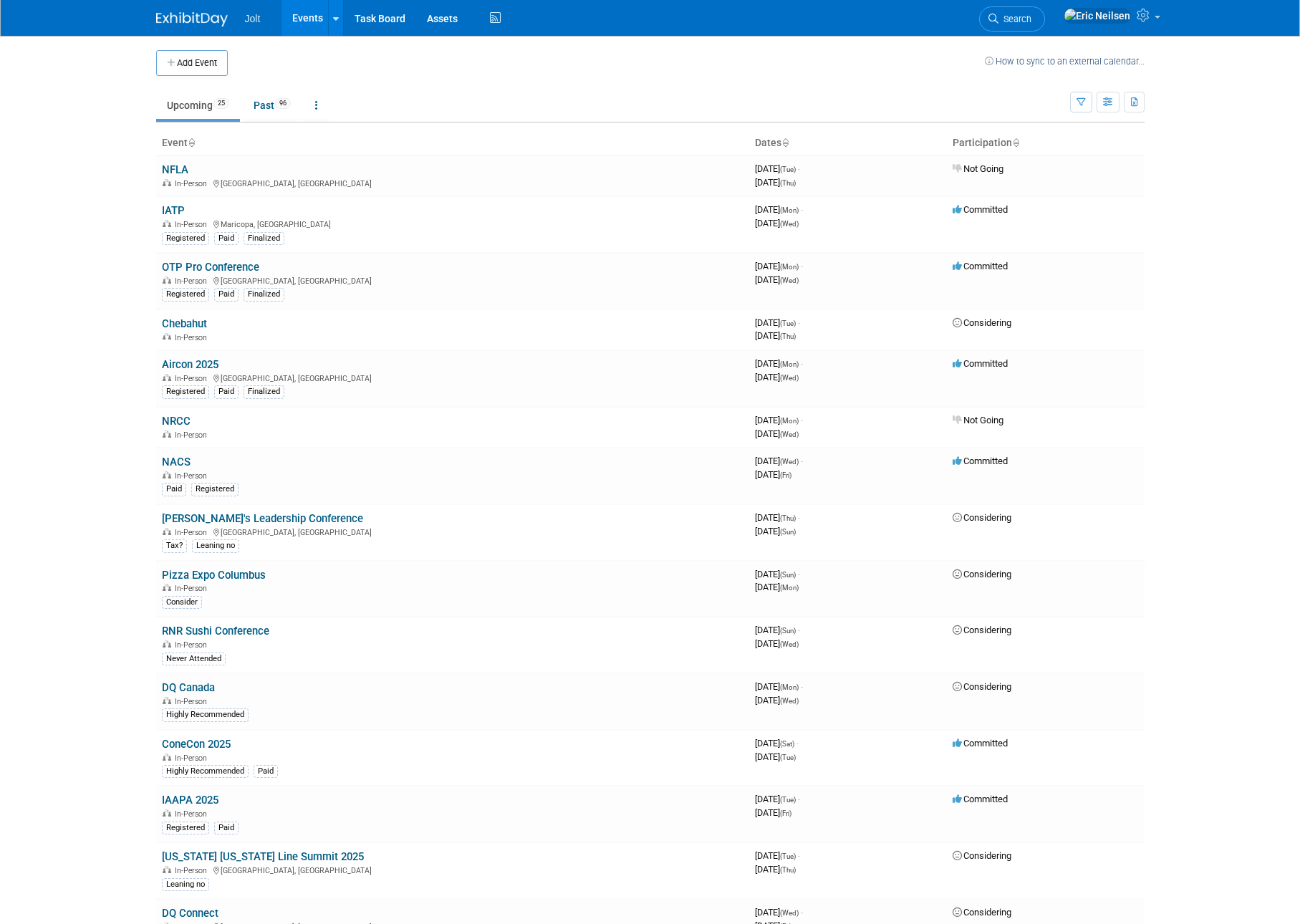
click at [97, 296] on body "Jolt Events Add Event Bulk Upload Events Shareable Event Boards Recently Viewed…" at bounding box center [650, 462] width 1300 height 924
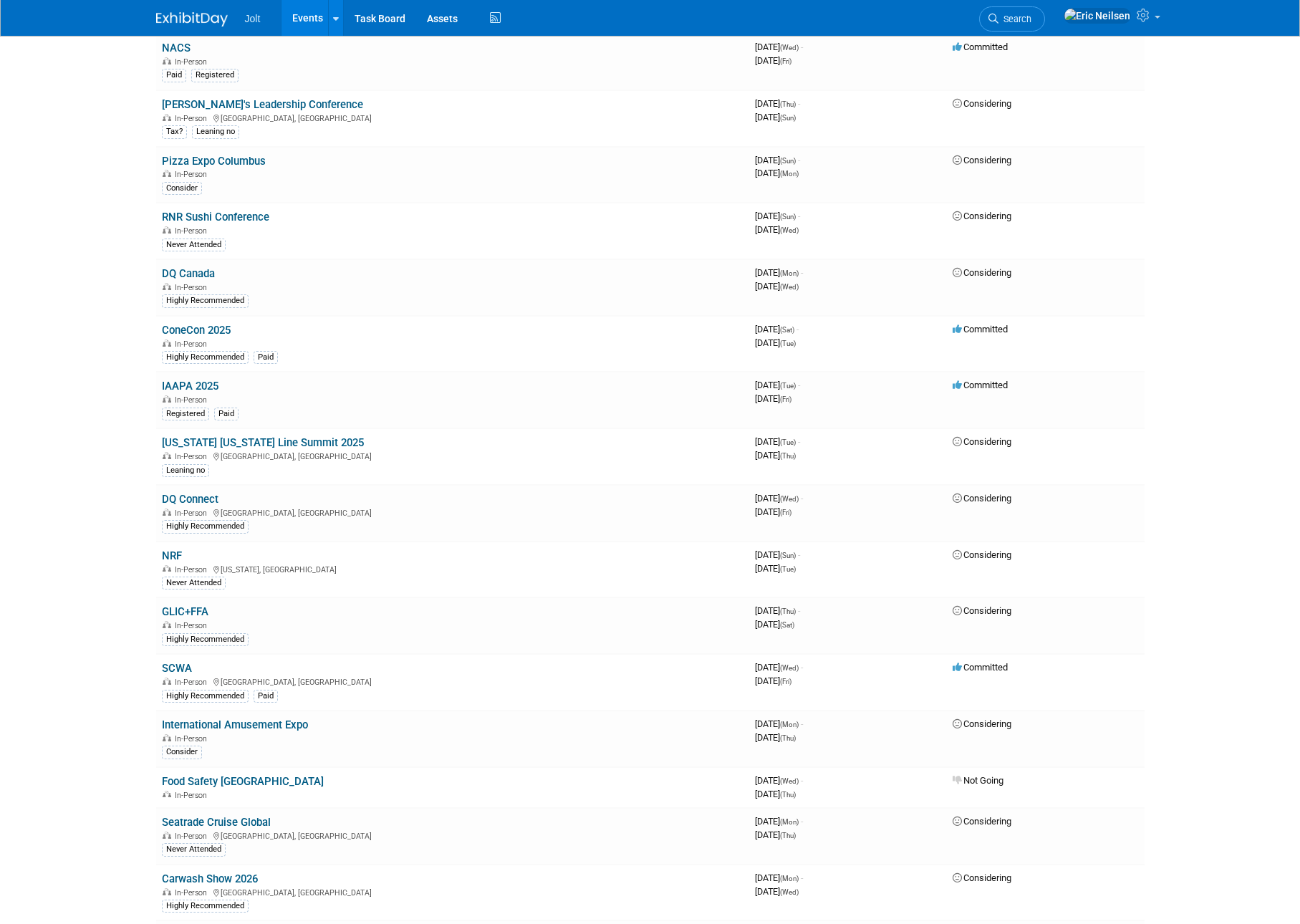
scroll to position [415, 0]
click at [101, 467] on body "Jolt Events Add Event Bulk Upload Events Shareable Event Boards Recently Viewed…" at bounding box center [650, 47] width 1300 height 924
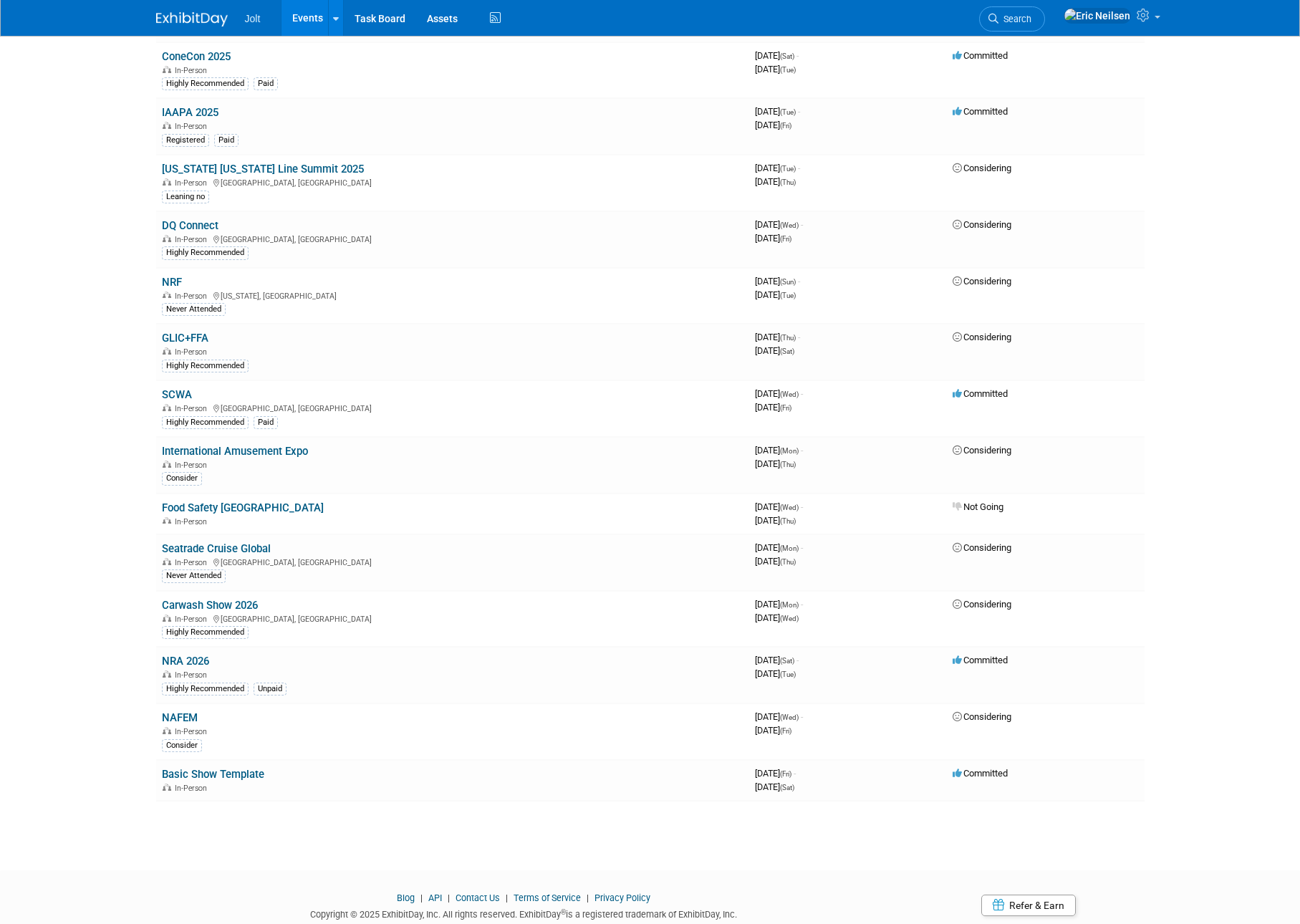
scroll to position [0, 0]
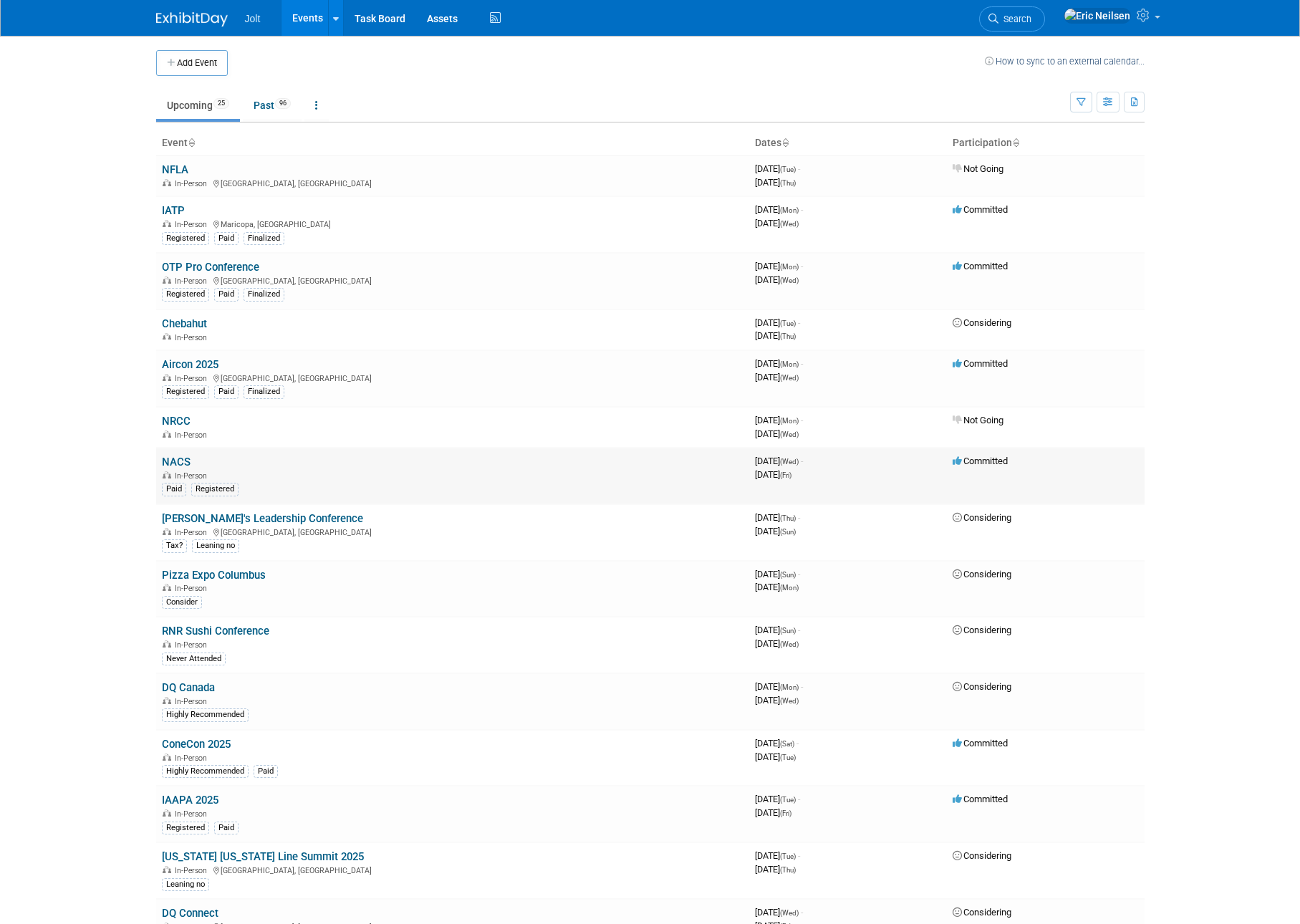
click at [172, 461] on link "NACS" at bounding box center [177, 462] width 29 height 13
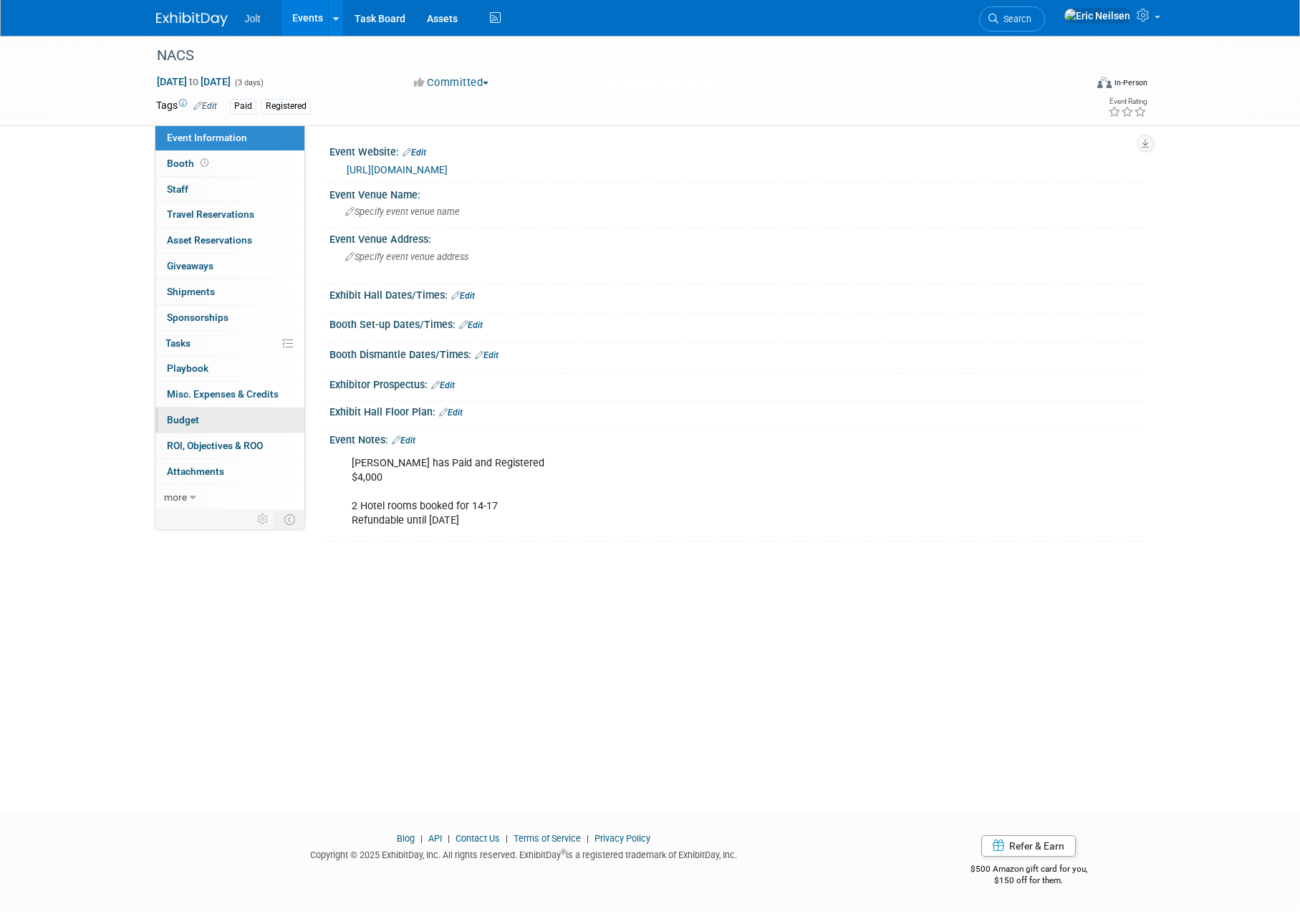
click at [186, 419] on span "Budget" at bounding box center [183, 420] width 32 height 12
